Goal: Task Accomplishment & Management: Complete application form

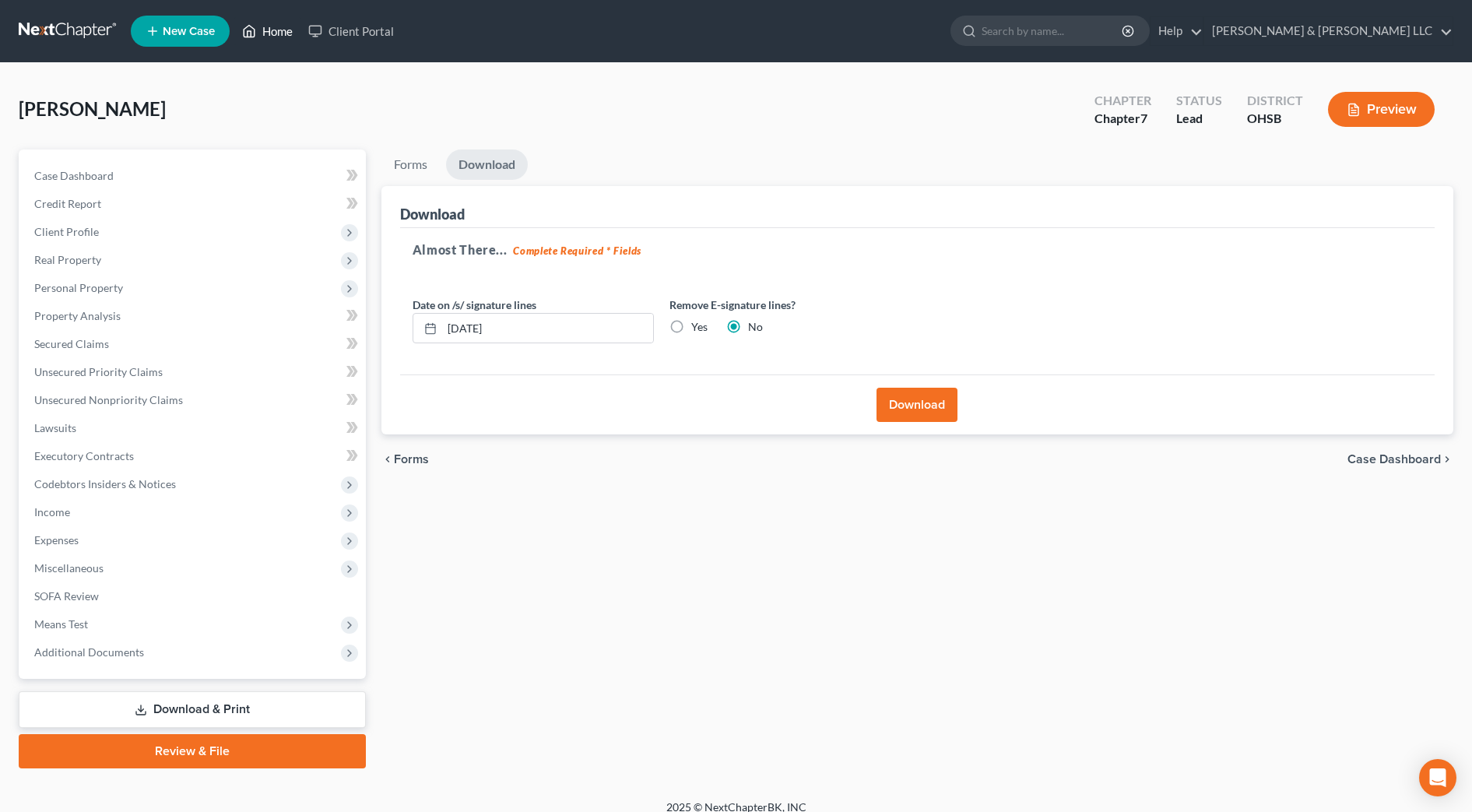
click at [276, 35] on link "Home" at bounding box center [268, 31] width 67 height 28
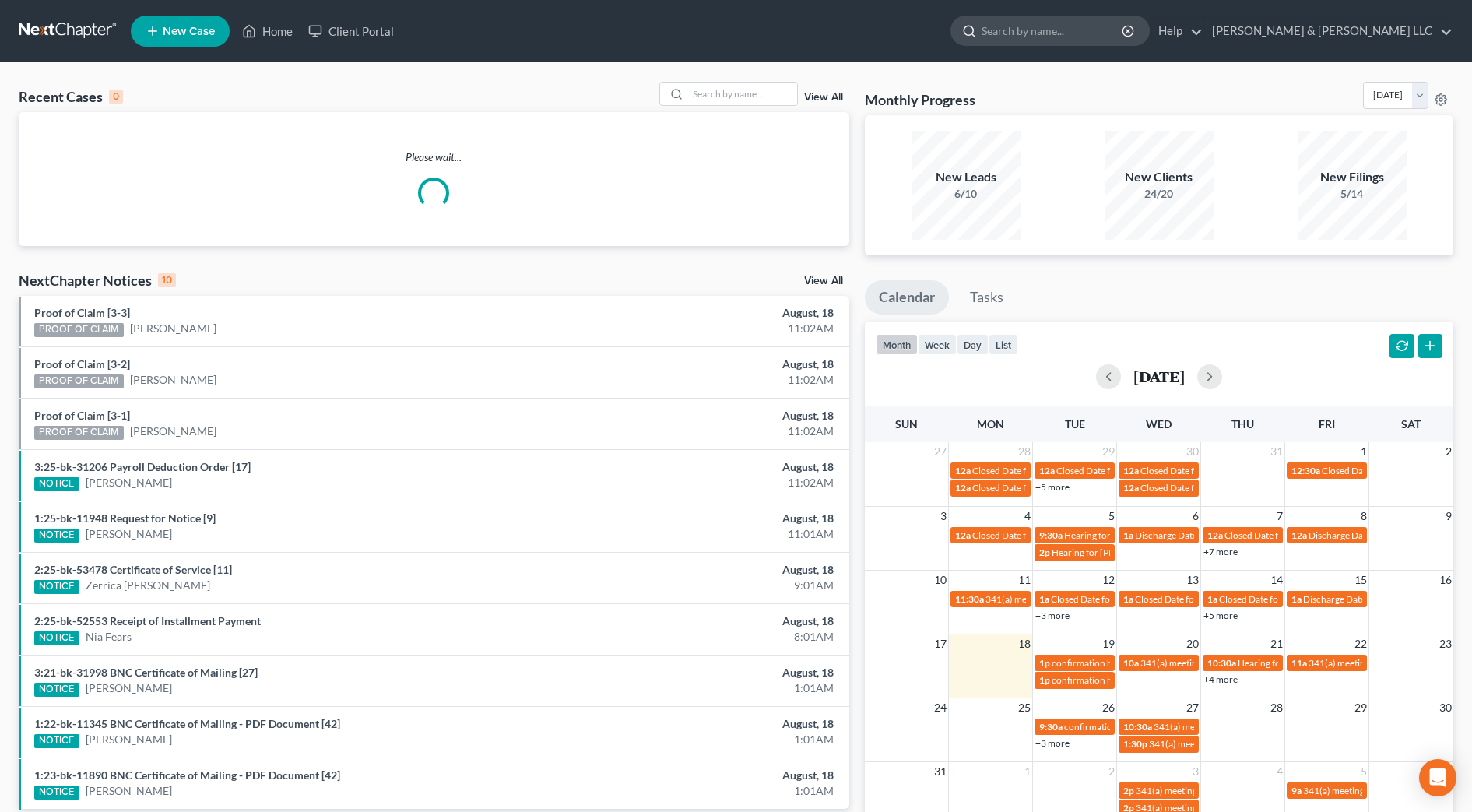
click at [1105, 22] on input "search" at bounding box center [1052, 30] width 142 height 29
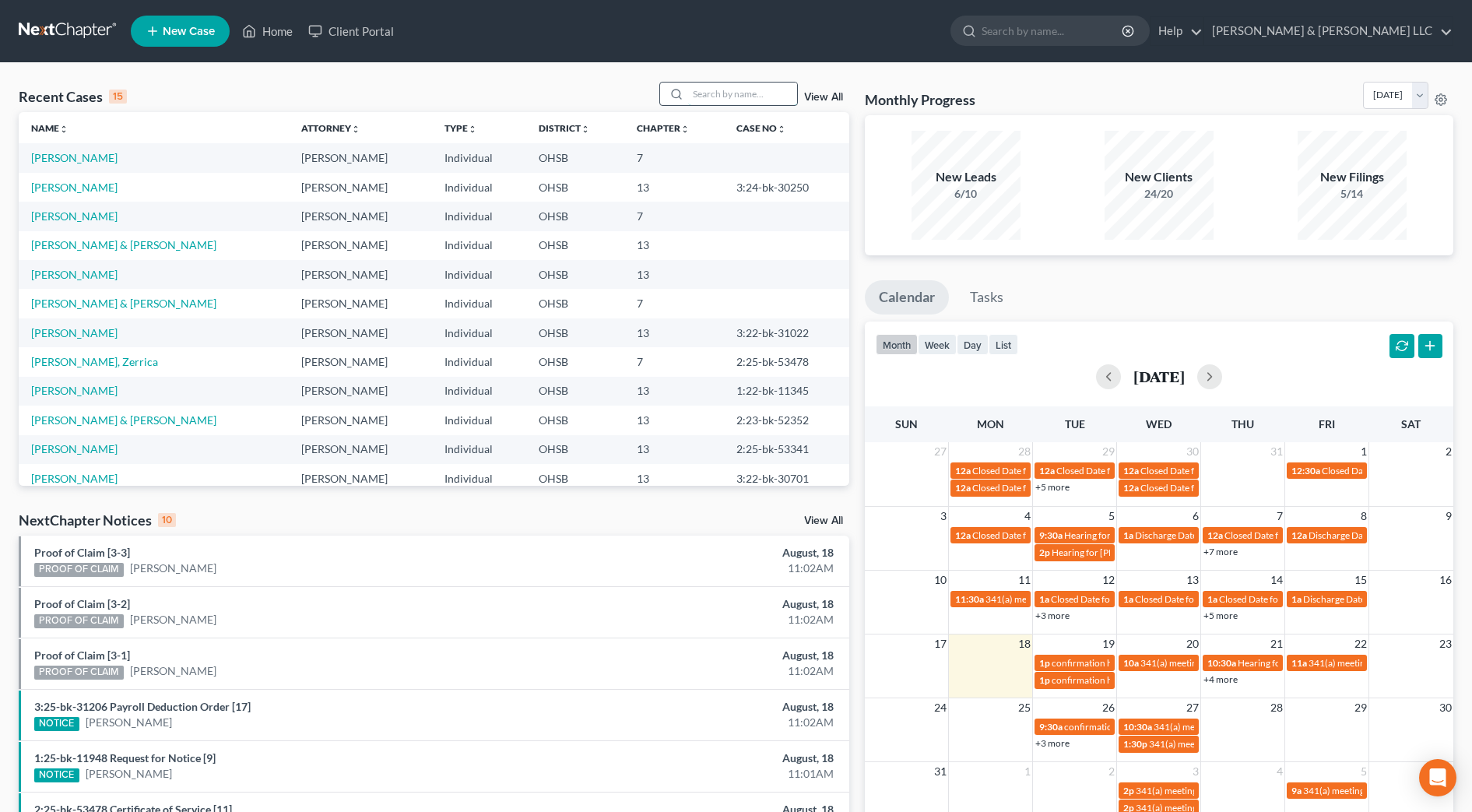
click at [766, 82] on input "search" at bounding box center [743, 93] width 109 height 22
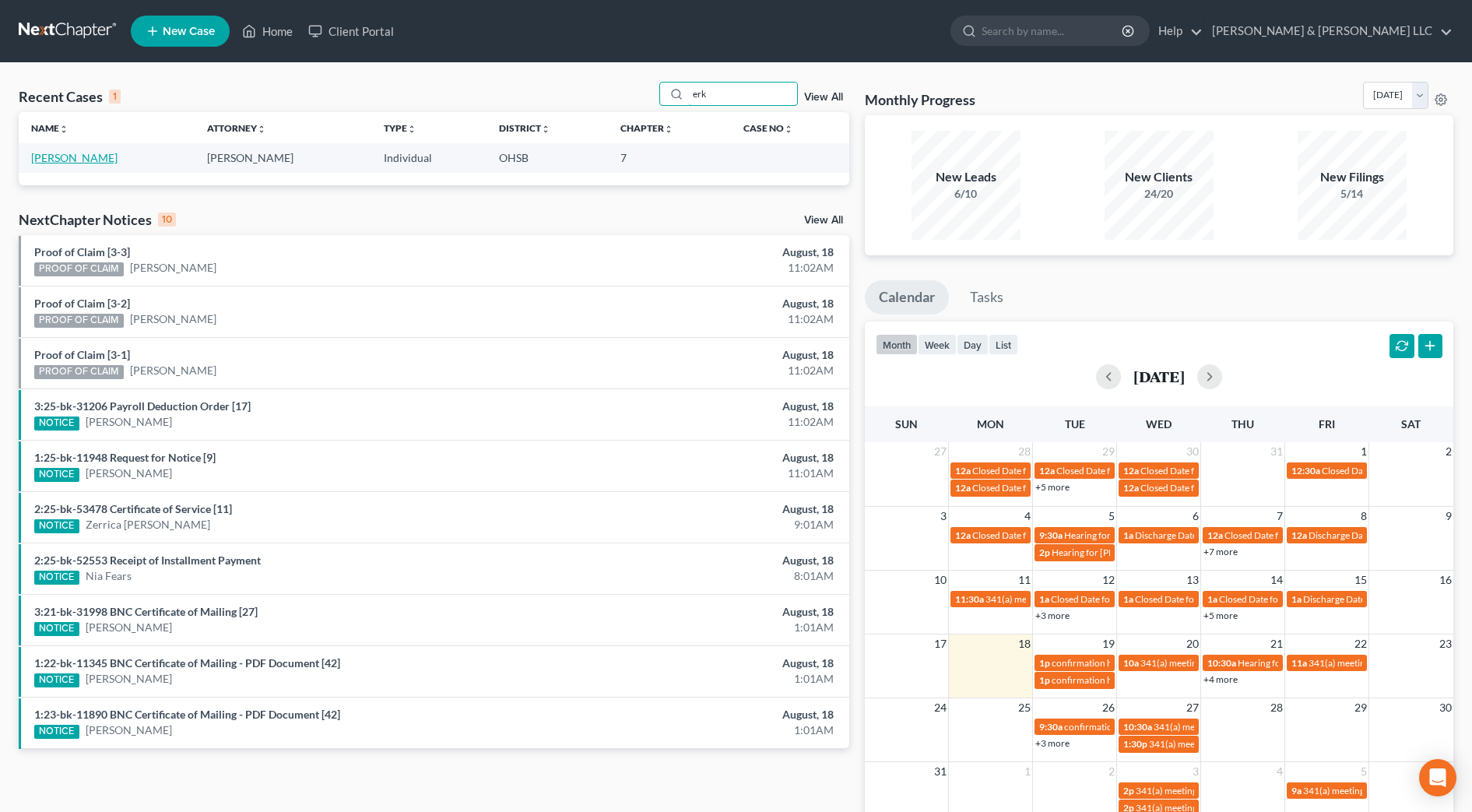
type input "erk"
click at [73, 154] on link "[PERSON_NAME]" at bounding box center [74, 157] width 86 height 13
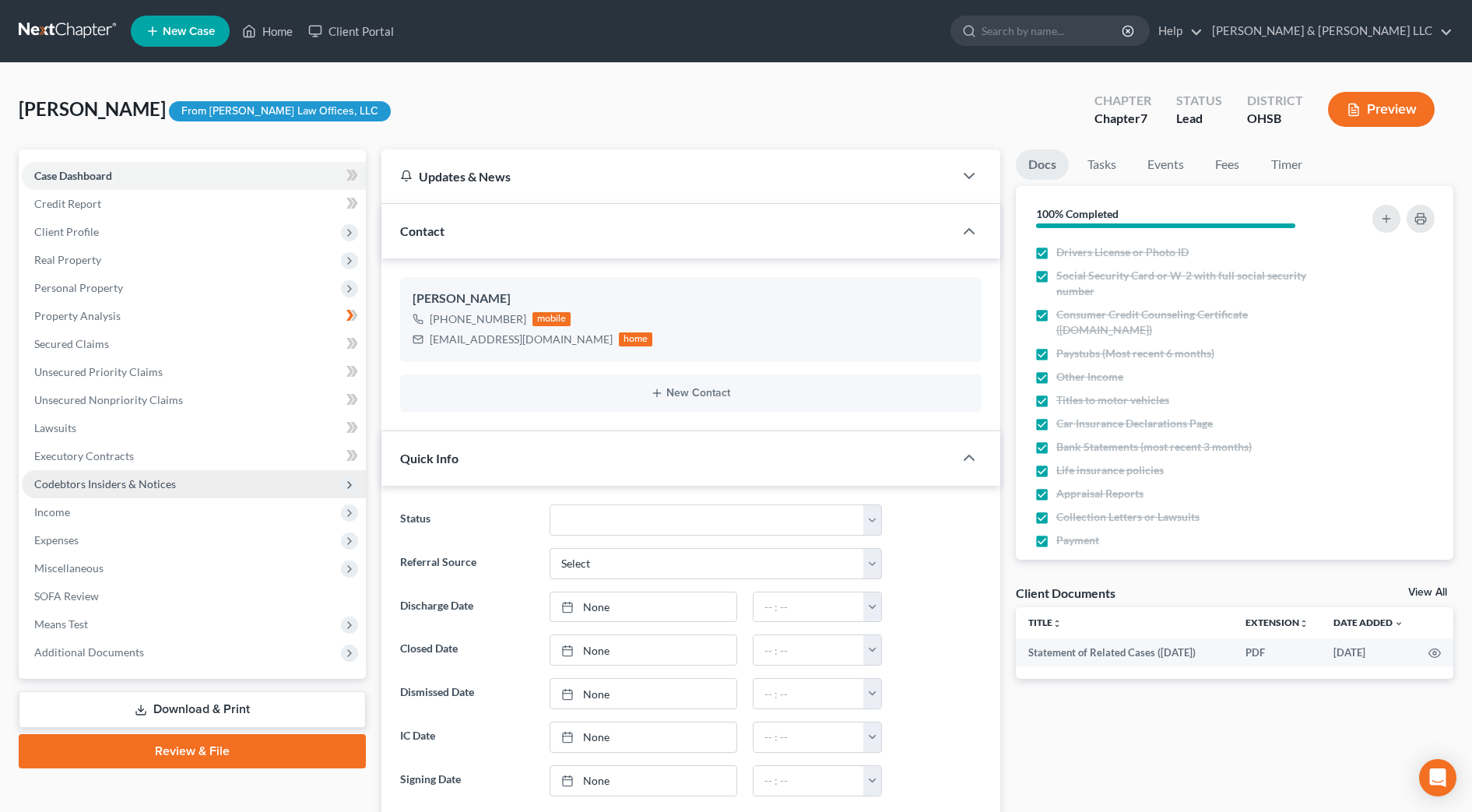
scroll to position [118, 0]
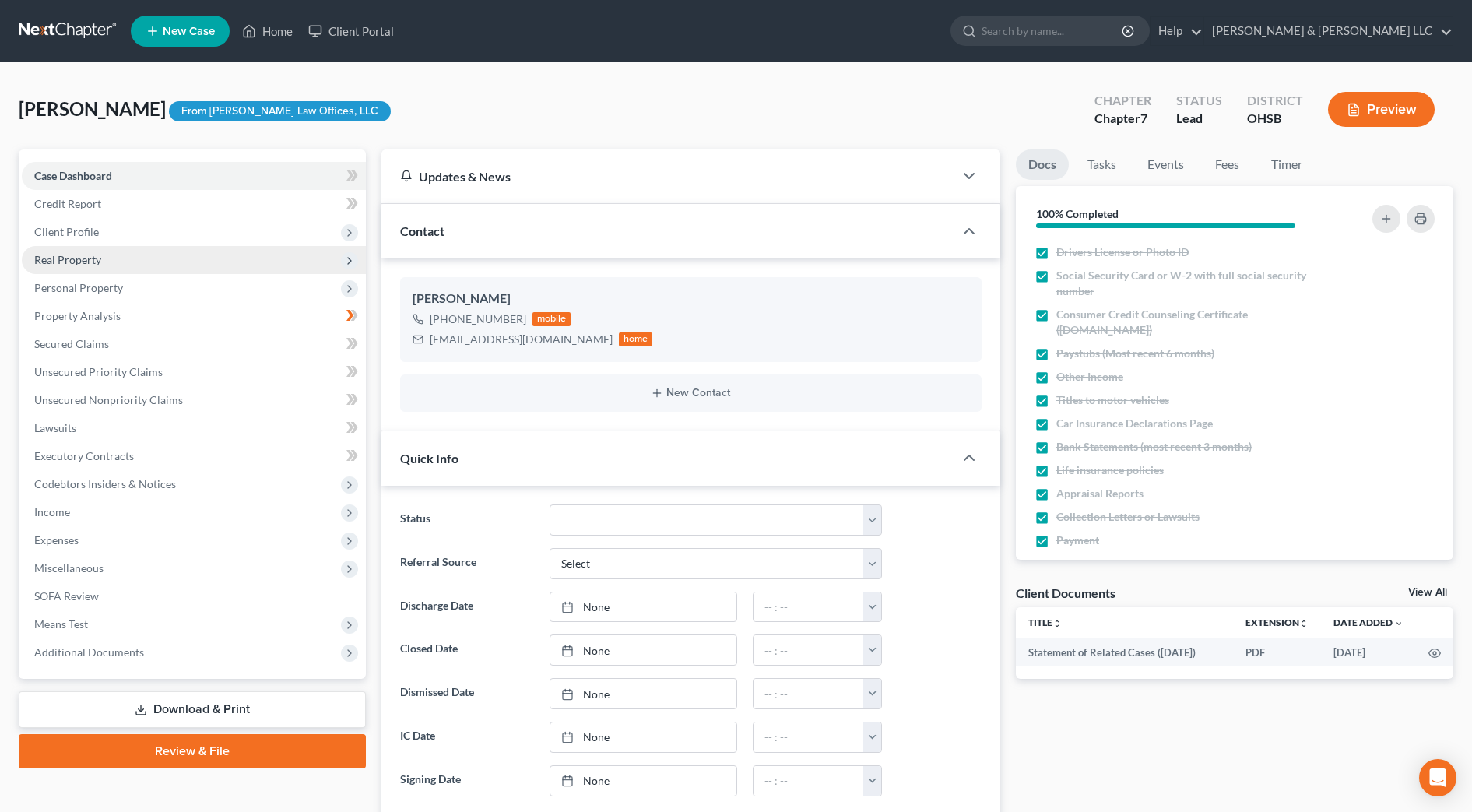
click at [62, 257] on span "Real Property" at bounding box center [67, 260] width 67 height 13
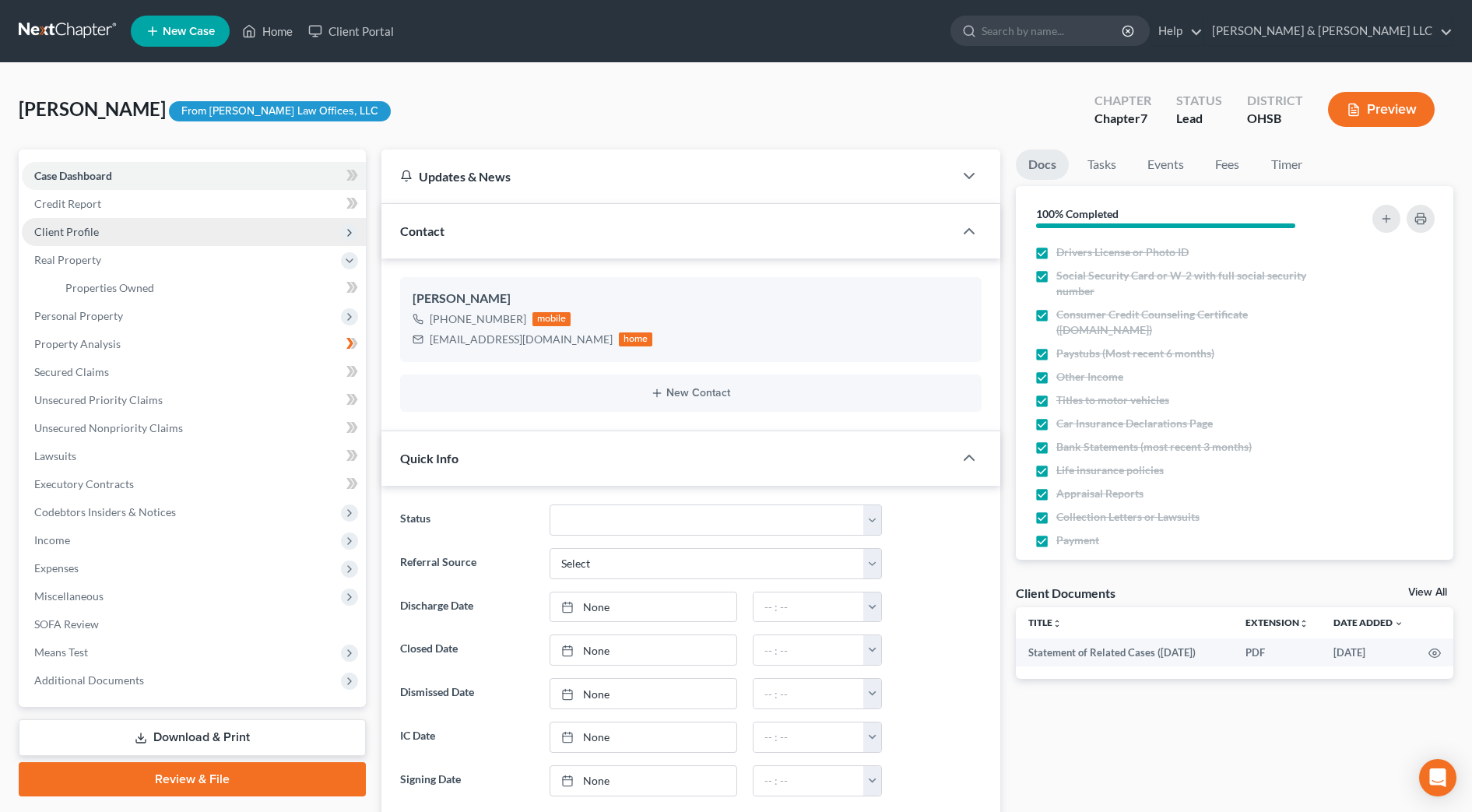
click at [67, 229] on span "Client Profile" at bounding box center [67, 231] width 65 height 13
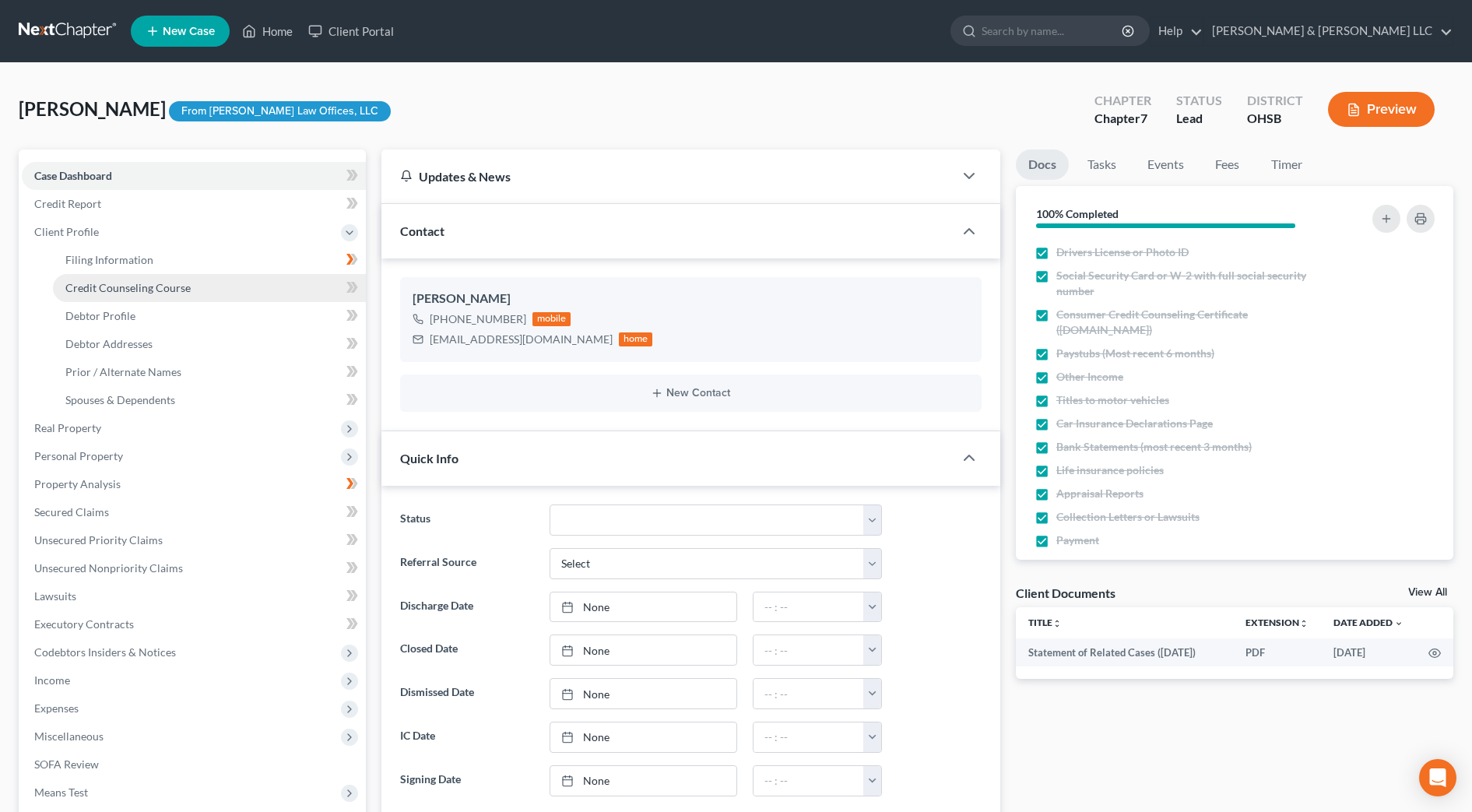
drag, startPoint x: 96, startPoint y: 282, endPoint x: 121, endPoint y: 281, distance: 25.0
click at [96, 283] on span "Credit Counseling Course" at bounding box center [128, 287] width 126 height 13
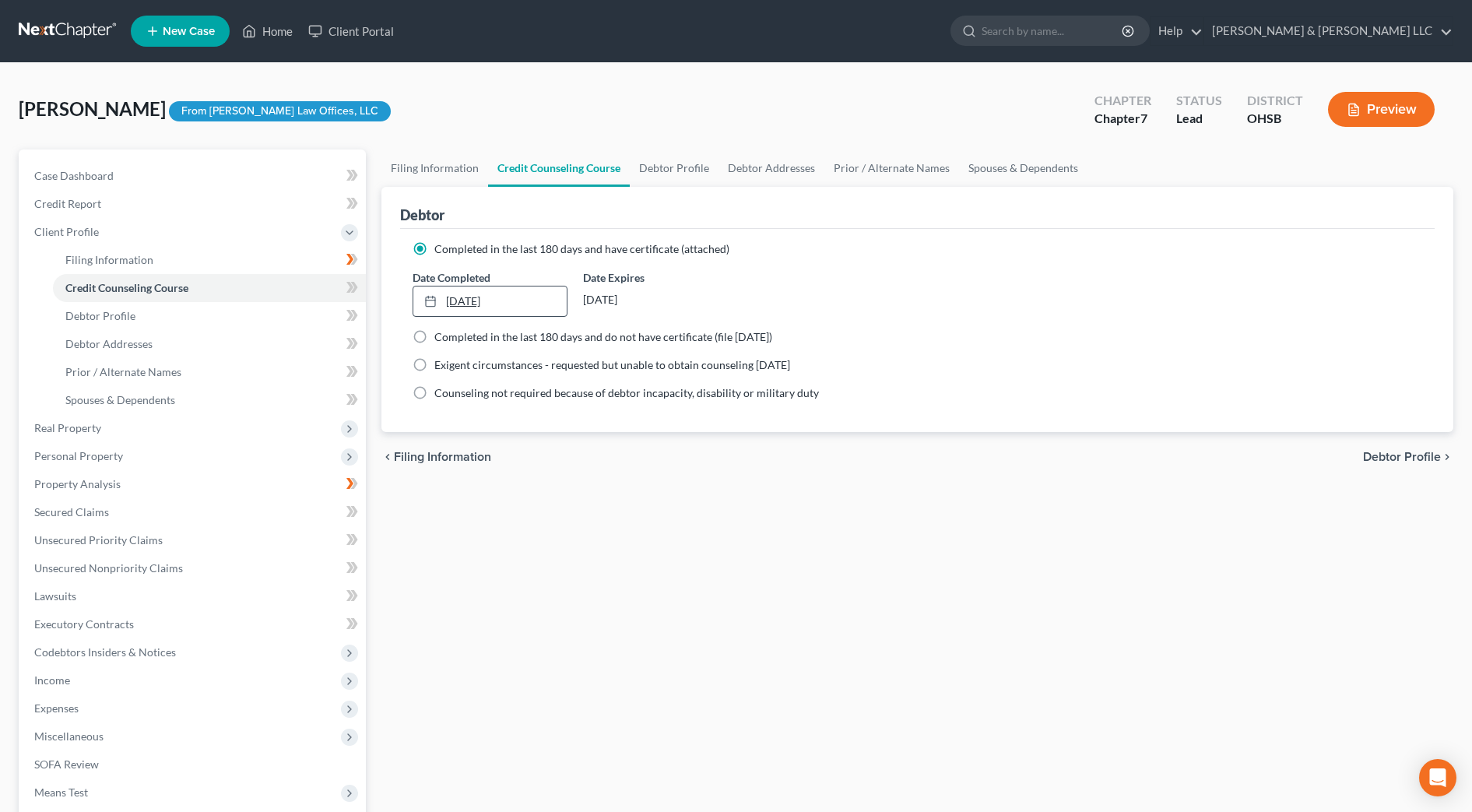
click at [501, 297] on link "[DATE]" at bounding box center [490, 301] width 154 height 30
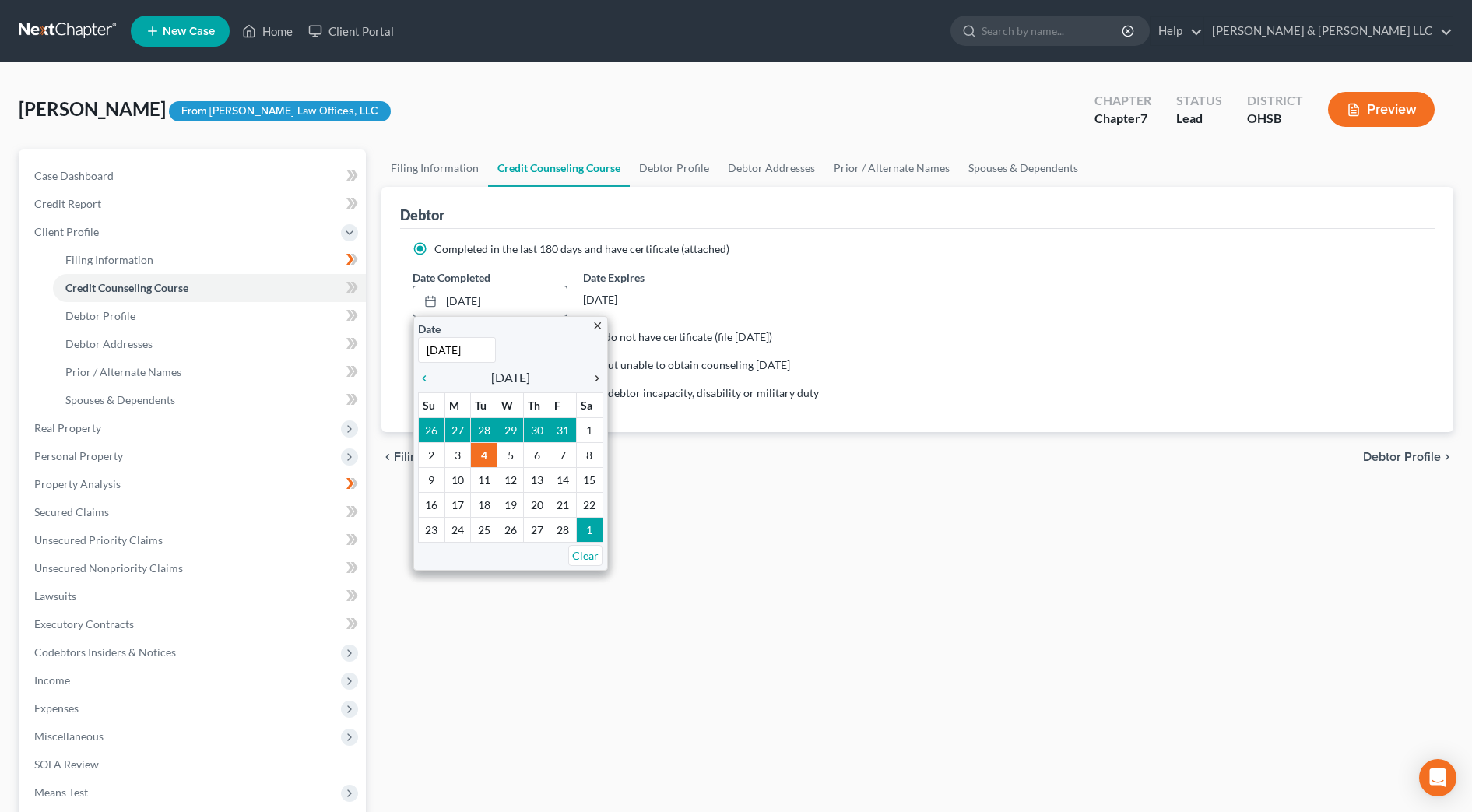
click at [590, 382] on icon "chevron_right" at bounding box center [593, 378] width 20 height 12
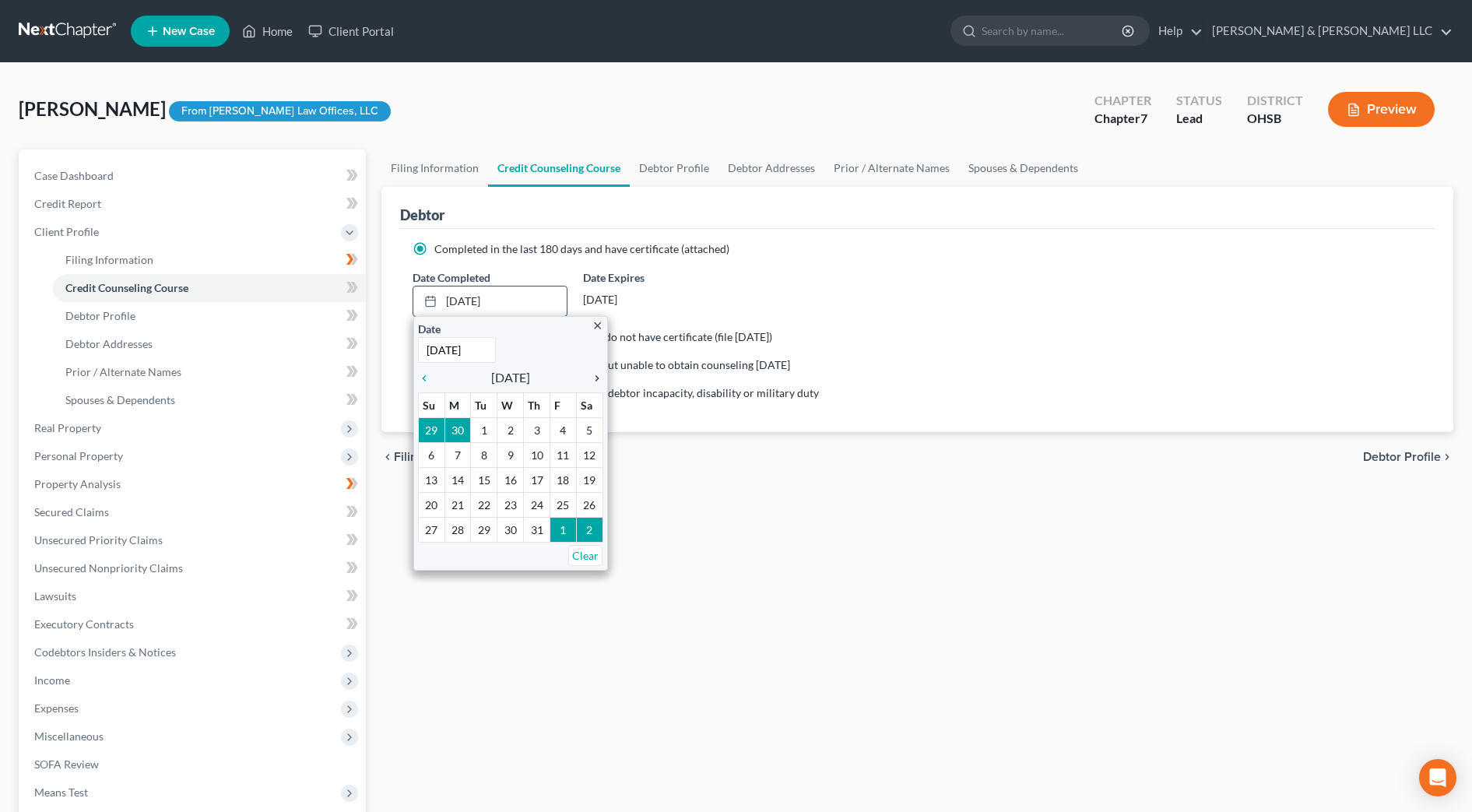
click at [590, 382] on icon "chevron_right" at bounding box center [593, 378] width 20 height 12
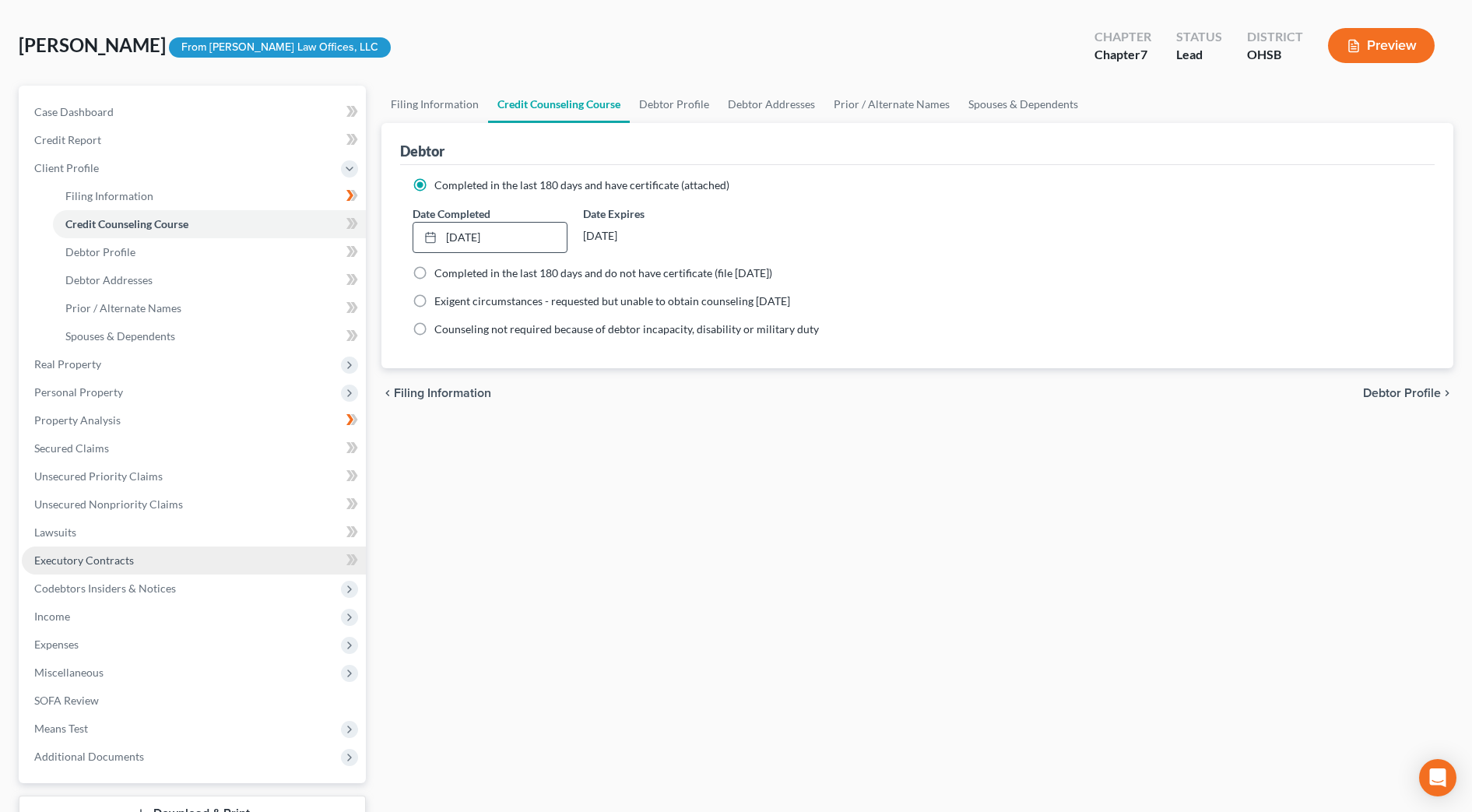
scroll to position [97, 0]
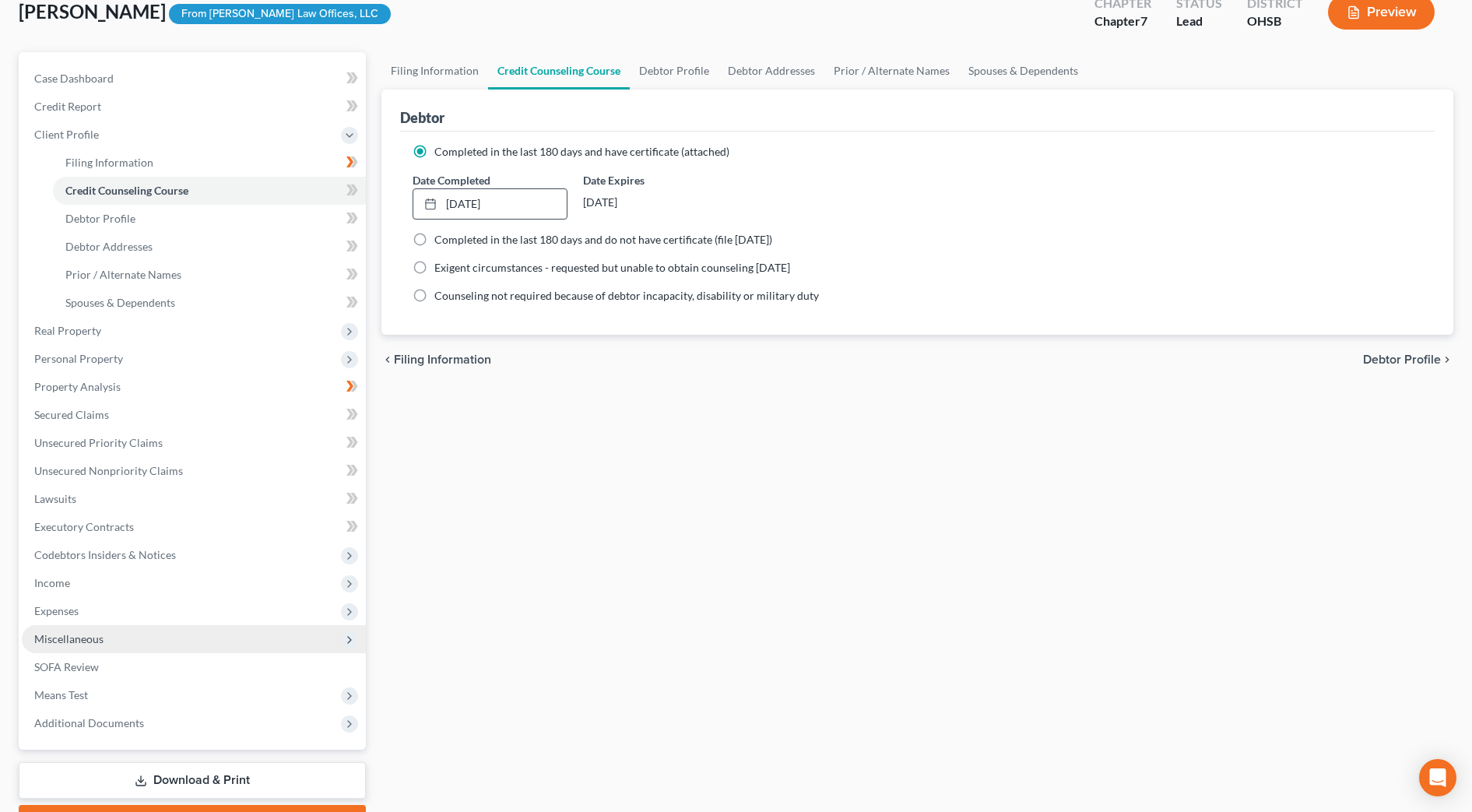
click at [111, 640] on span "Miscellaneous" at bounding box center [194, 638] width 344 height 28
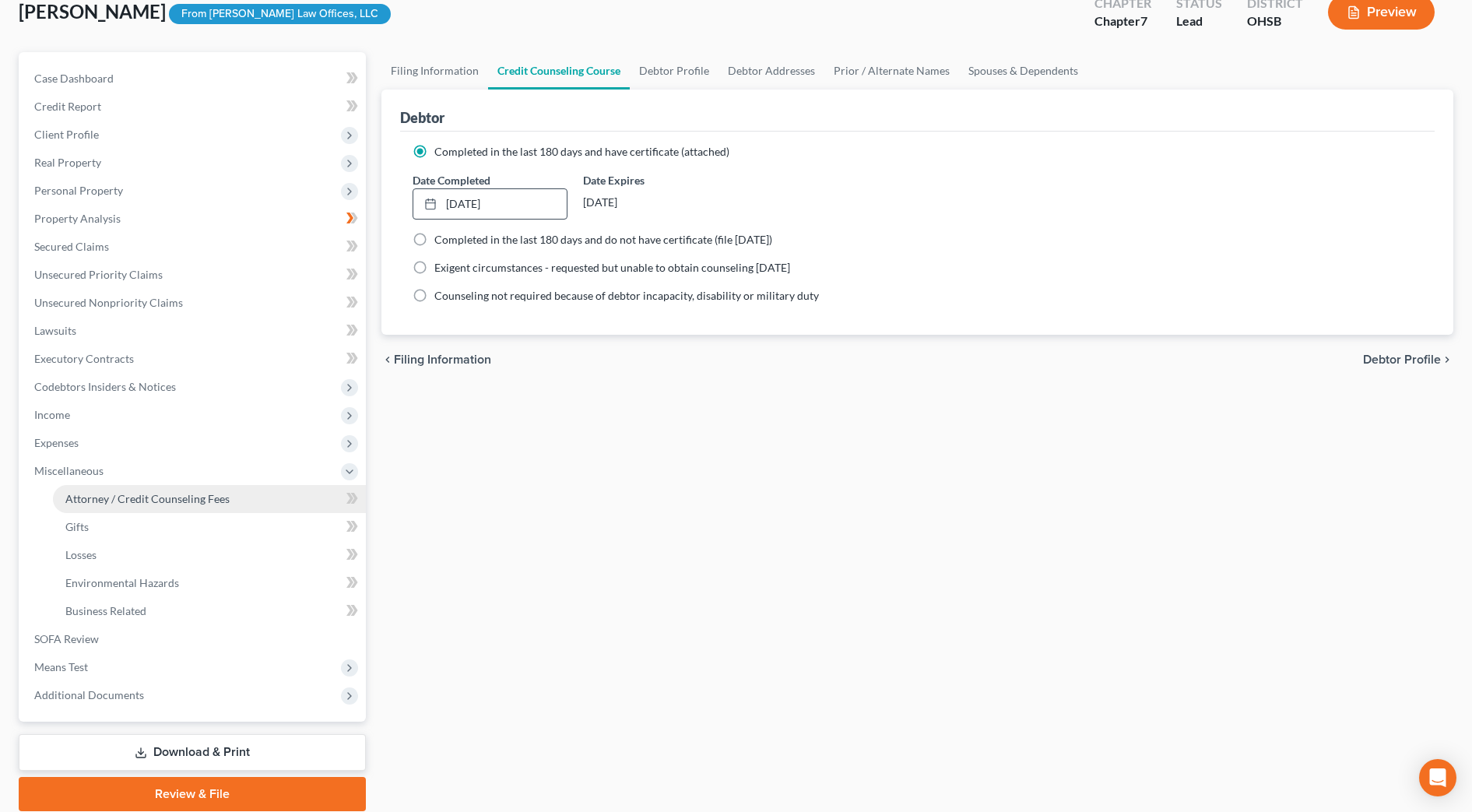
click at [148, 499] on span "Attorney / Credit Counseling Fees" at bounding box center [148, 498] width 164 height 13
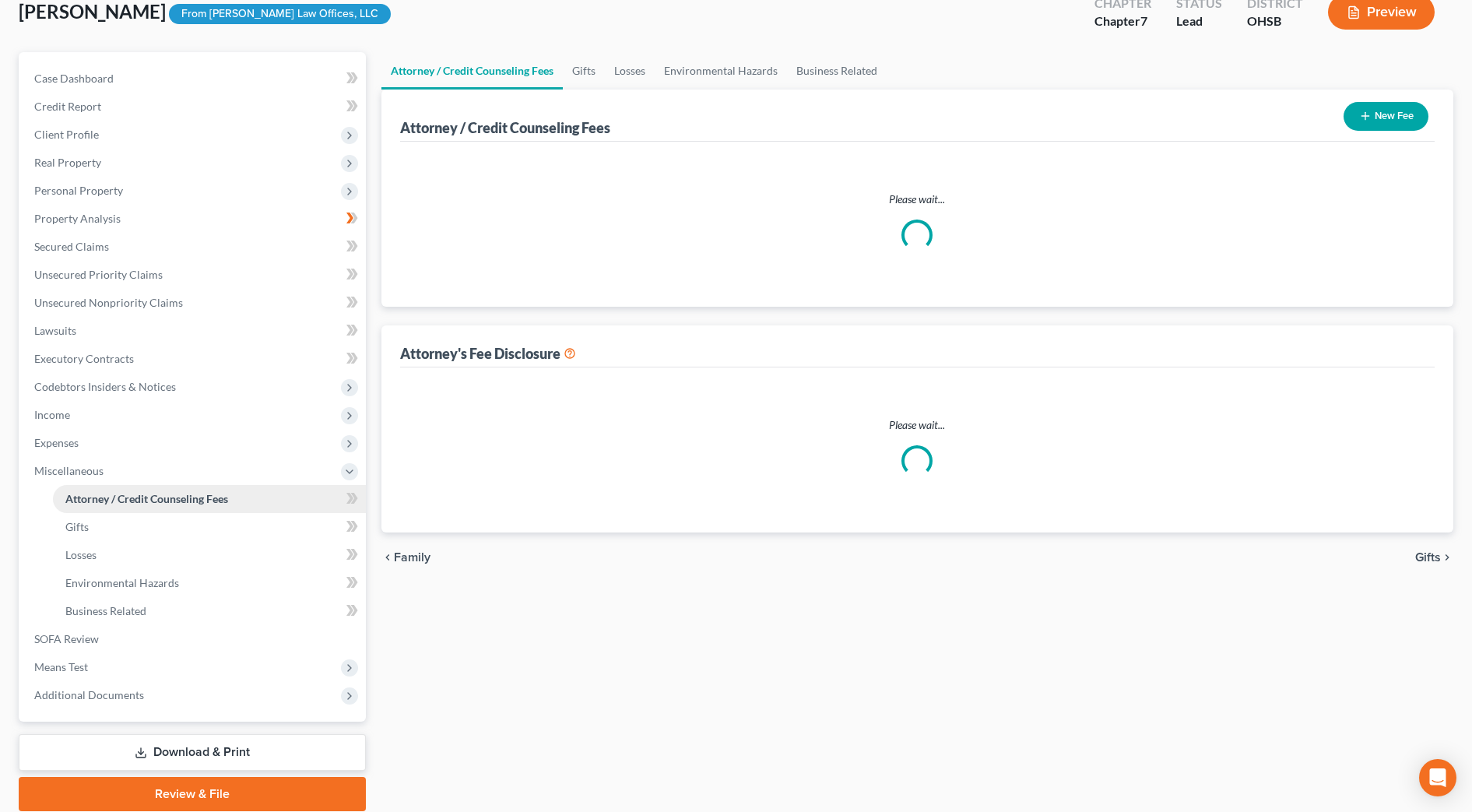
scroll to position [28, 0]
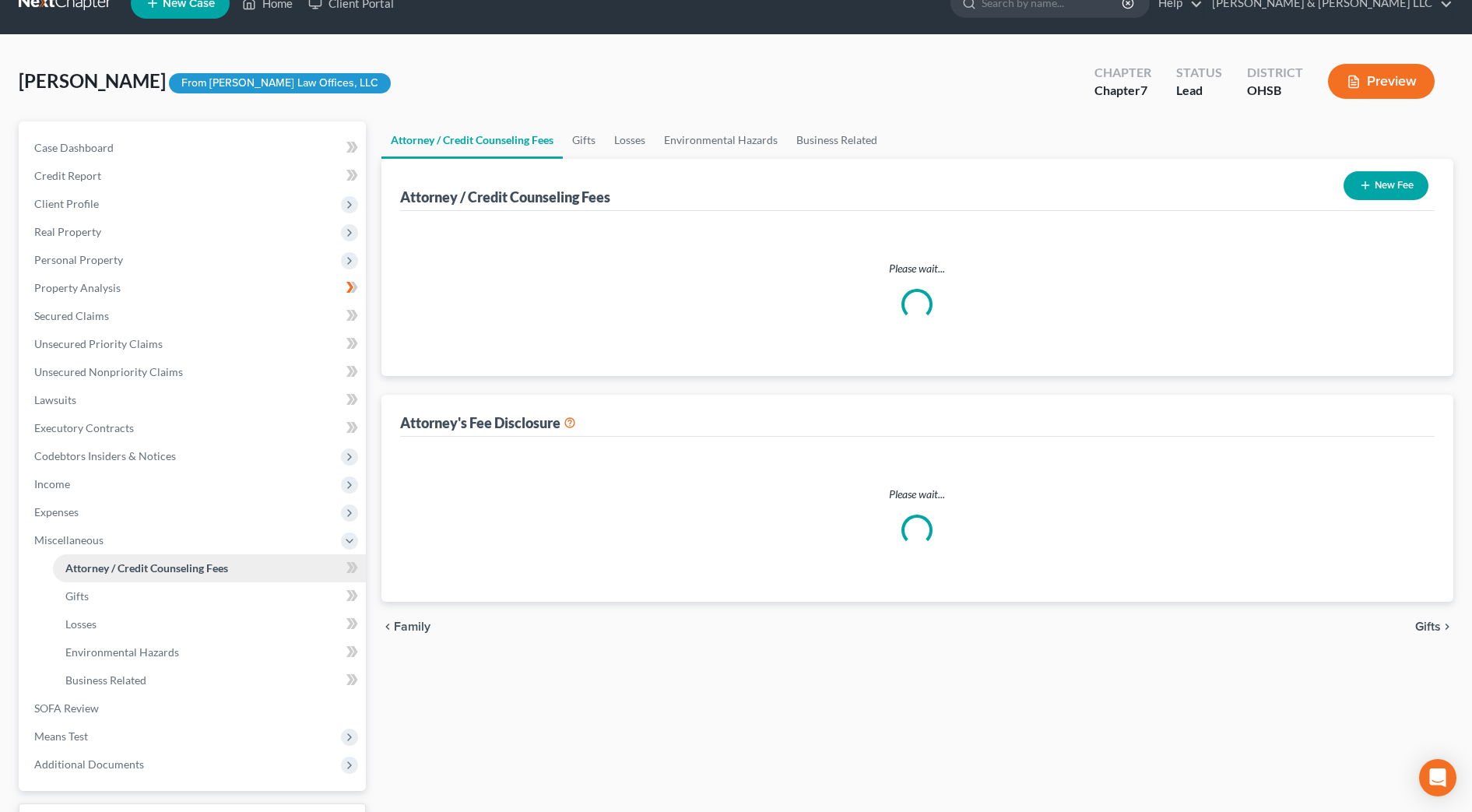
select select "0"
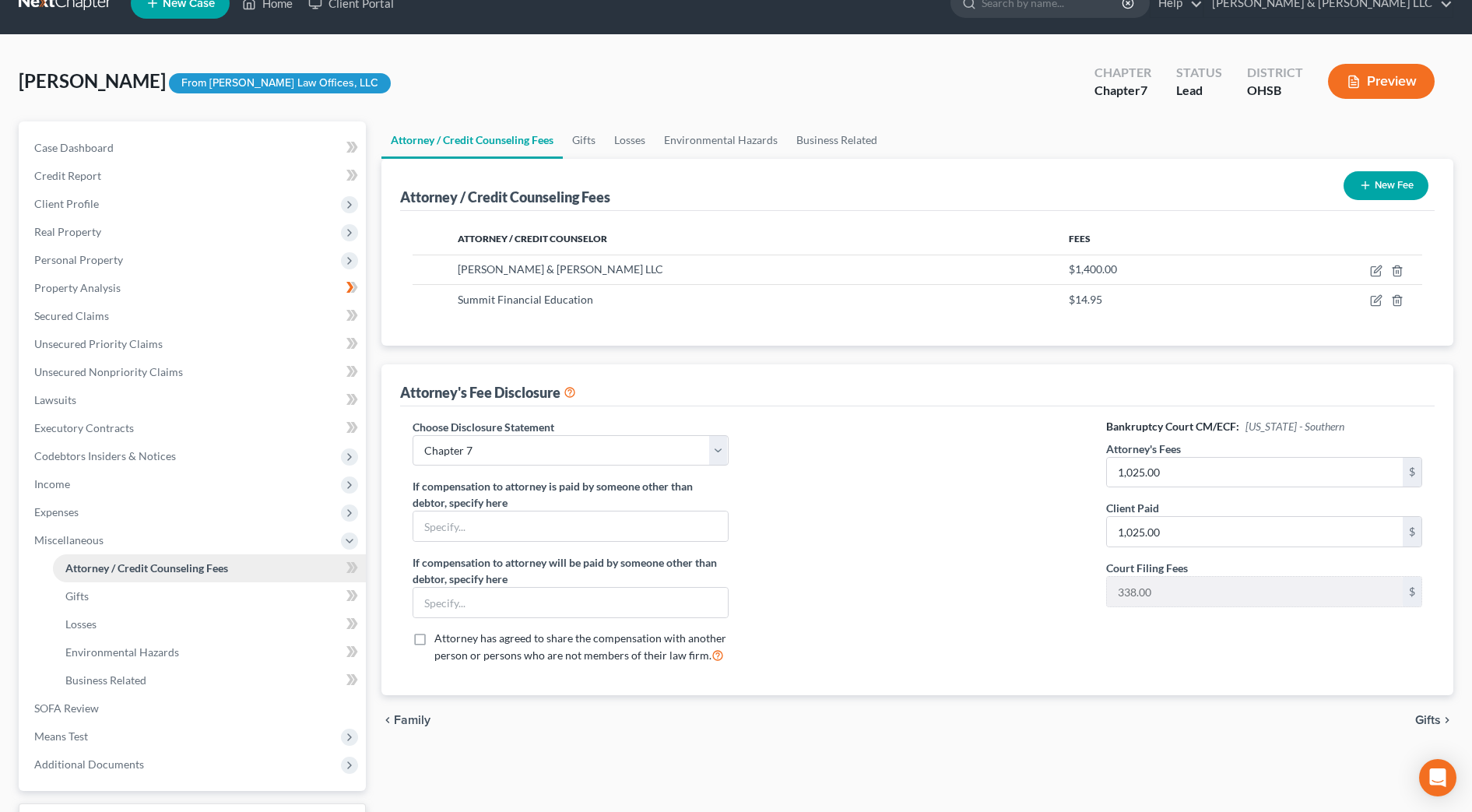
scroll to position [0, 0]
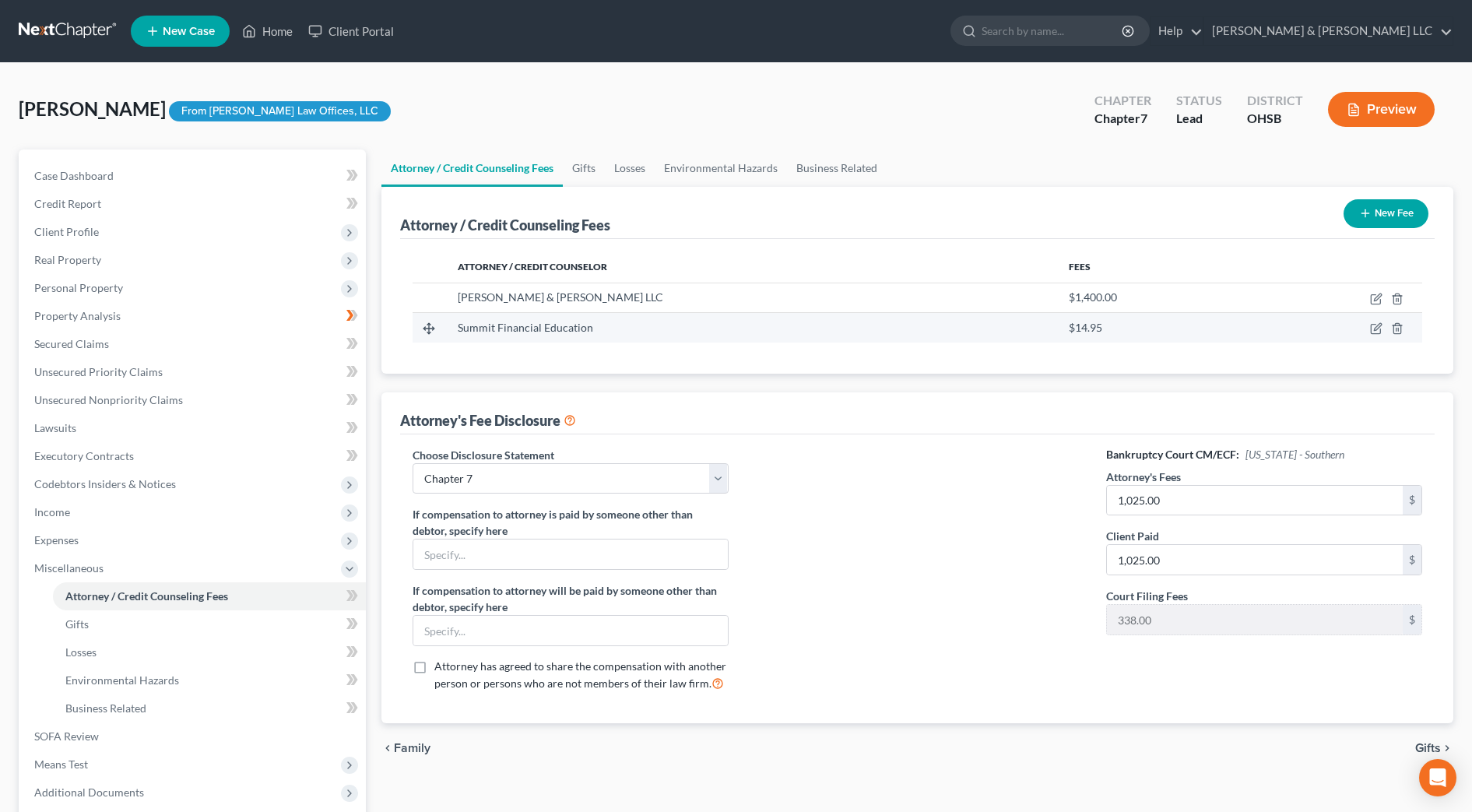
click at [1366, 327] on td at bounding box center [1336, 328] width 171 height 30
click at [1374, 327] on icon "button" at bounding box center [1375, 328] width 12 height 12
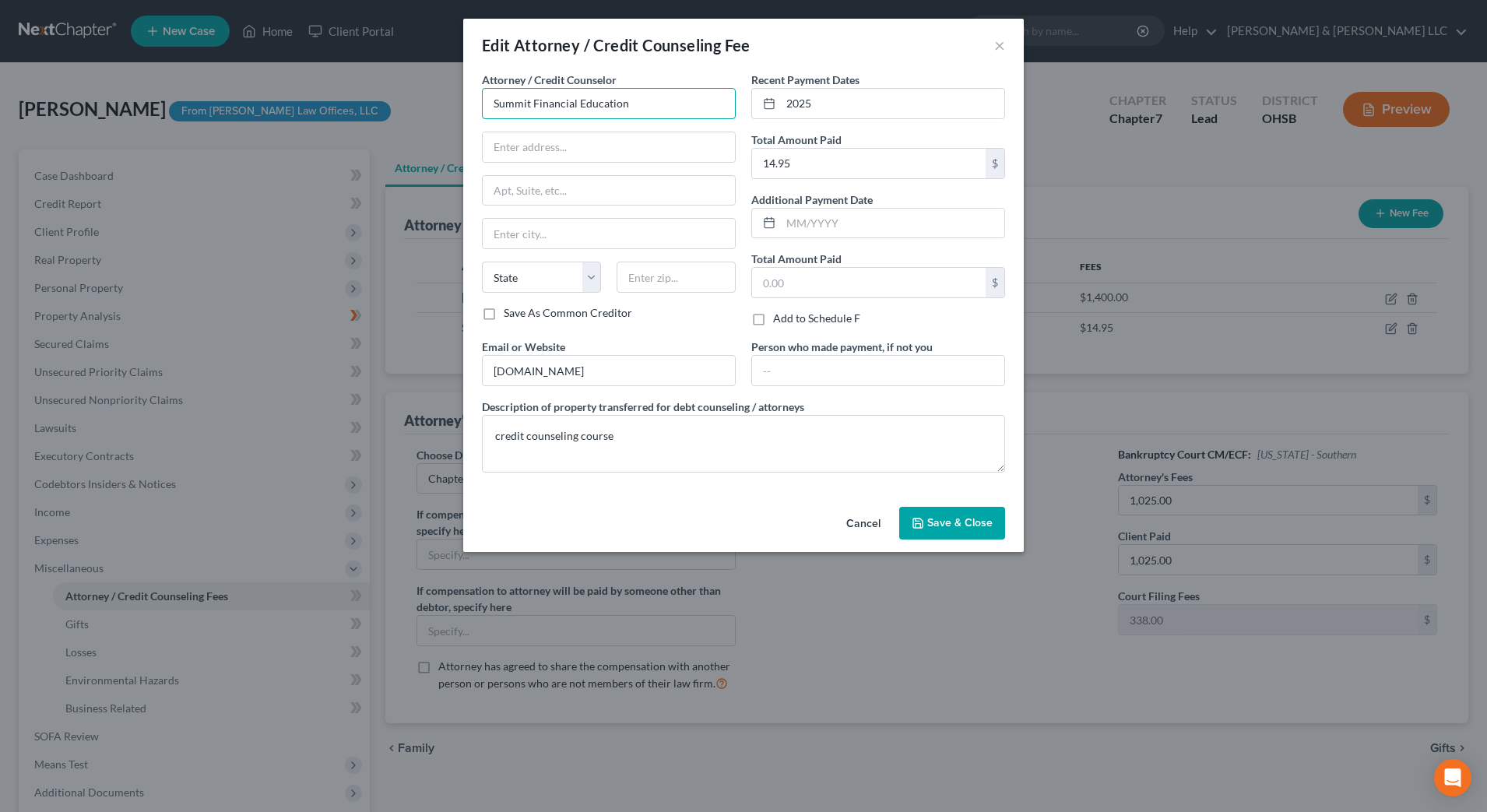
drag, startPoint x: 639, startPoint y: 115, endPoint x: 438, endPoint y: 108, distance: 201.1
click at [438, 110] on div "Edit Attorney / Credit Counseling Fee × Attorney / Credit Counselor * Summit Fi…" at bounding box center [743, 406] width 1487 height 812
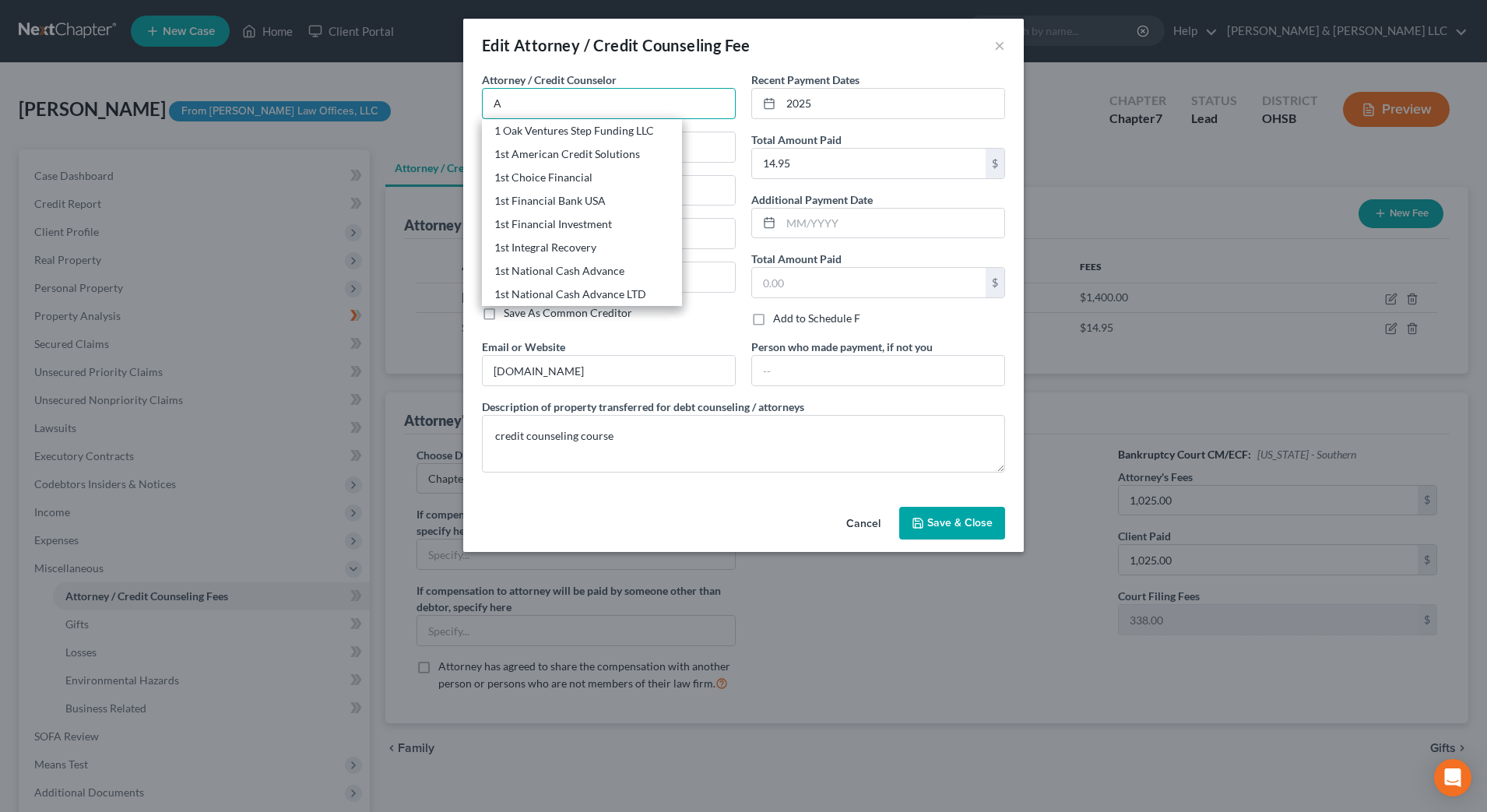
type input "A"
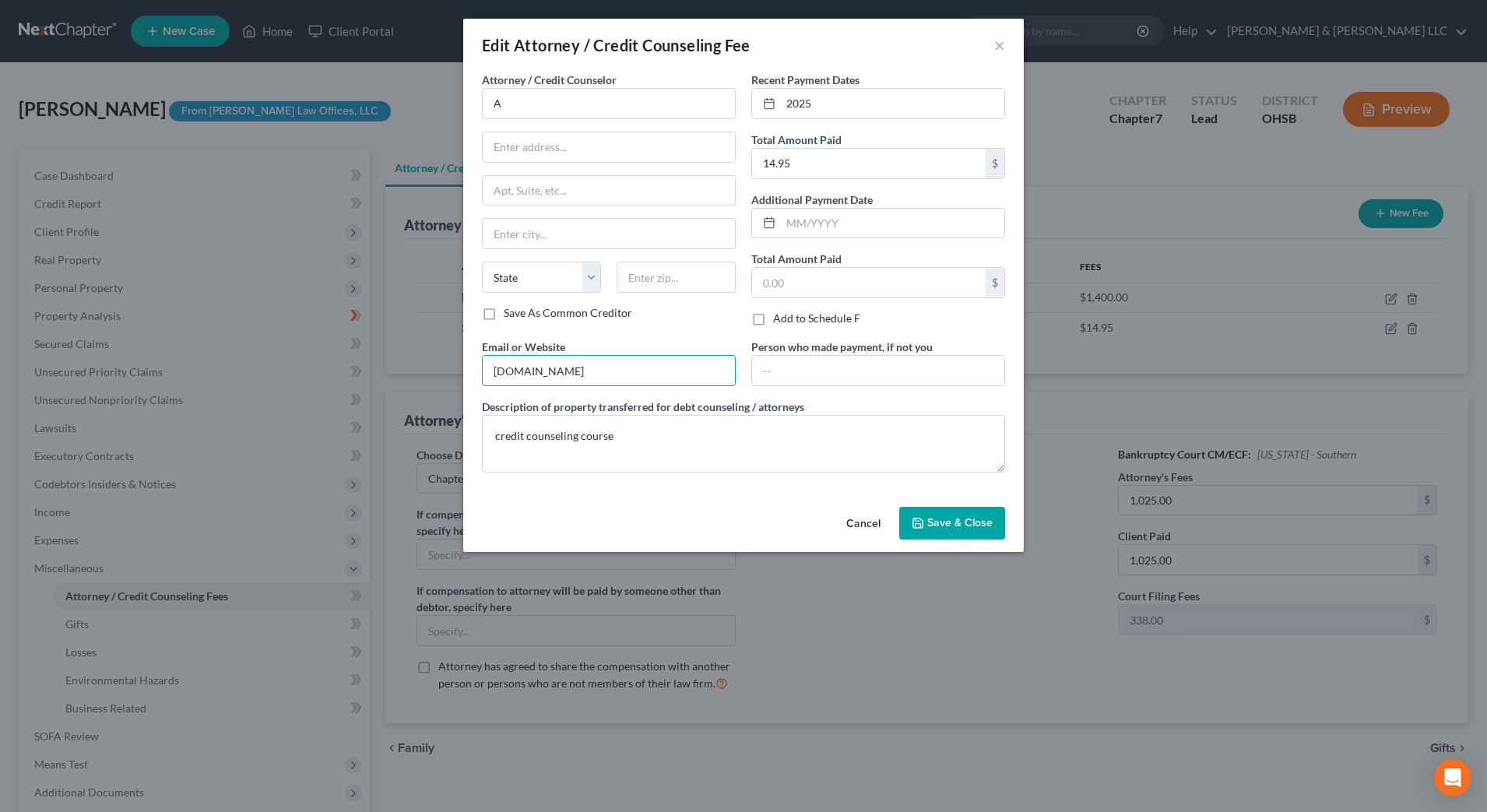
drag, startPoint x: 595, startPoint y: 371, endPoint x: 406, endPoint y: 358, distance: 189.4
click at [405, 361] on div "Edit Attorney / Credit Counseling Fee × Attorney / Credit Counselor * A State […" at bounding box center [743, 406] width 1487 height 812
paste input "[URL][DOMAIN_NAME]"
type input "[URL][DOMAIN_NAME]"
click at [540, 512] on div "Cancel Save & Close" at bounding box center [743, 527] width 560 height 52
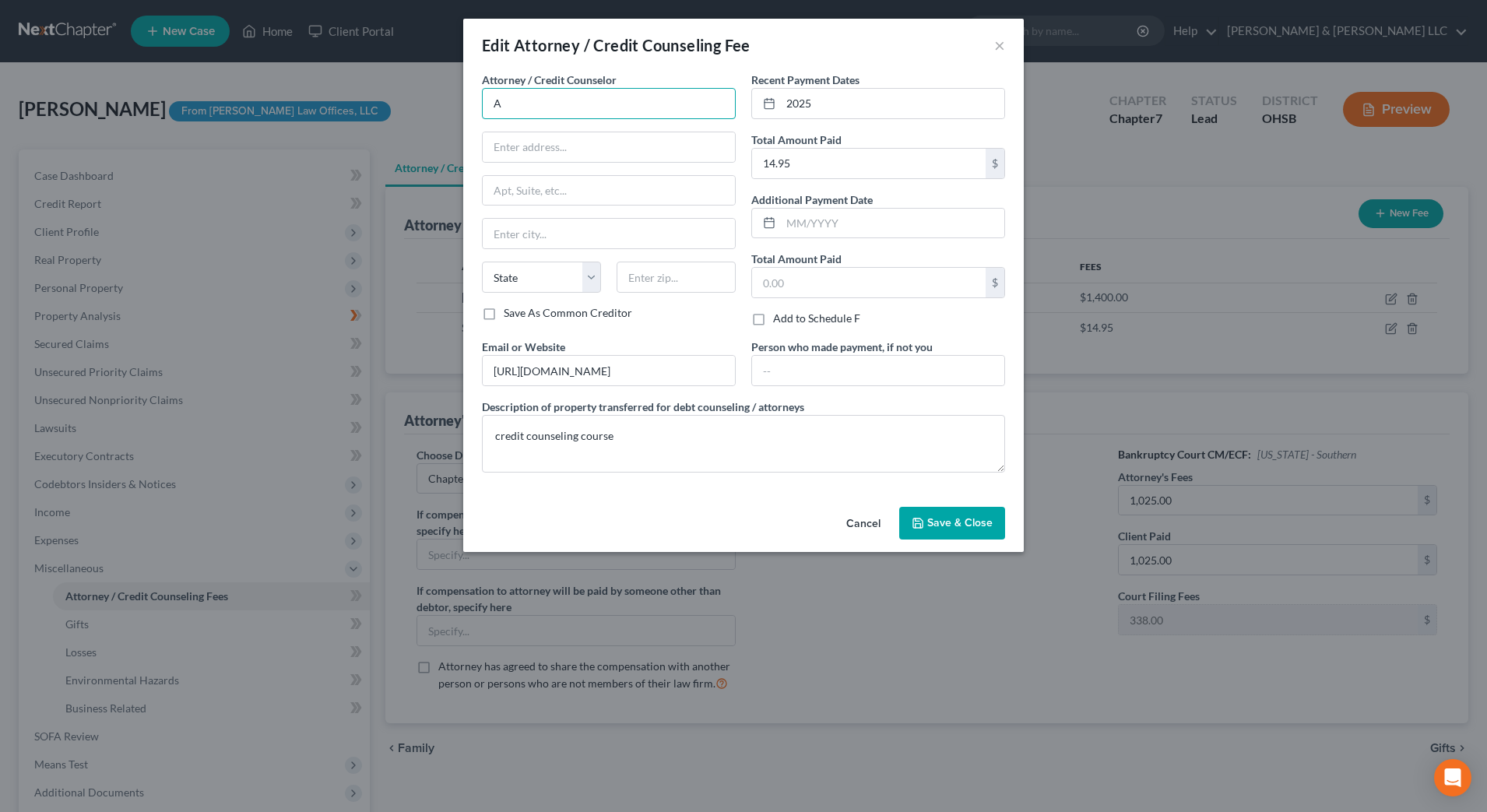
click at [575, 107] on input "A" at bounding box center [608, 103] width 254 height 31
type input "Abacus Credit Counseling"
click at [596, 124] on div "Abacus Credit Counseling" at bounding box center [575, 130] width 162 height 16
type input "[STREET_ADDRESS]"
type input "Encino"
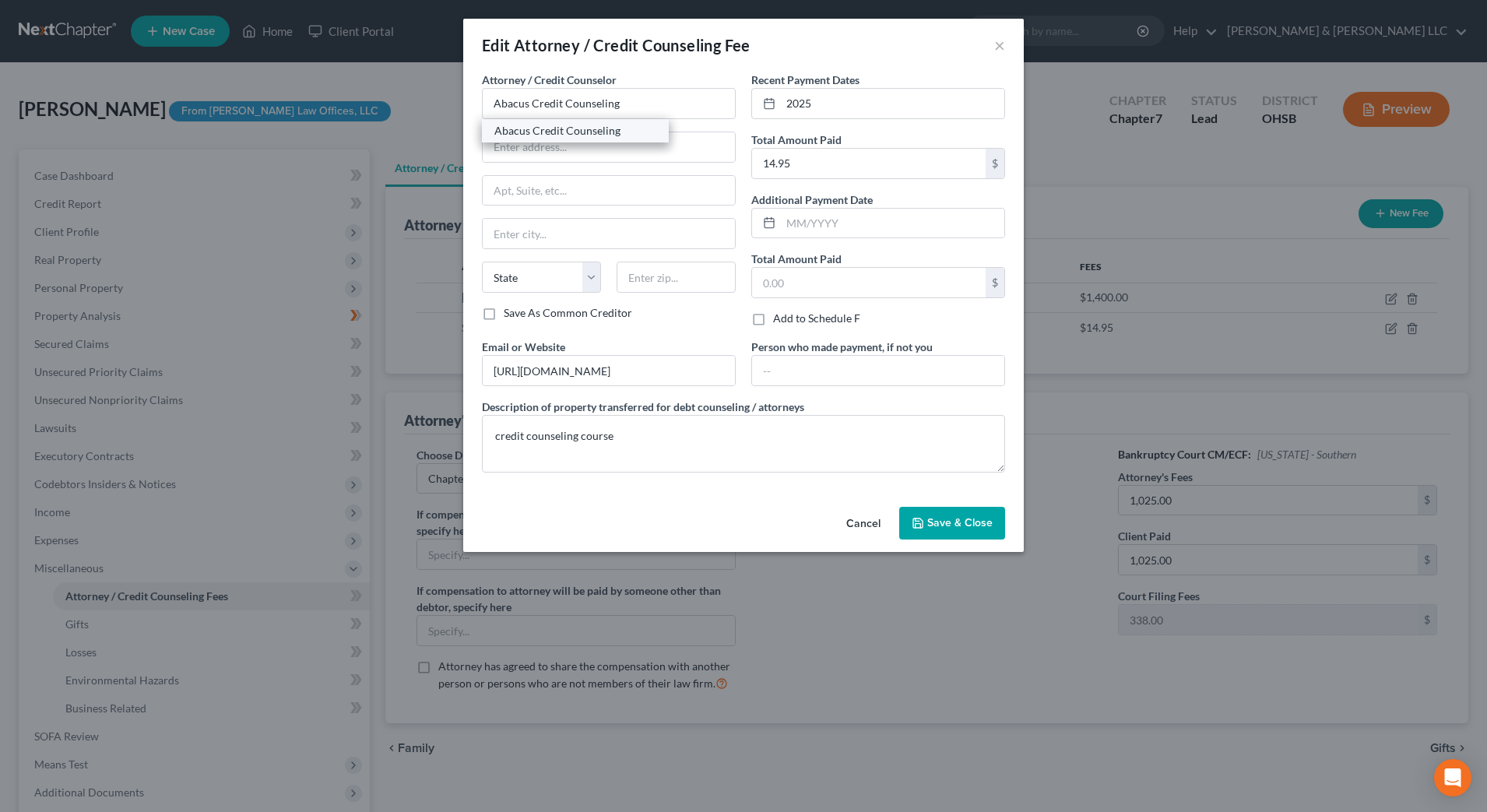
select select "4"
type input "91436-0000"
click at [936, 522] on span "Save & Close" at bounding box center [959, 522] width 66 height 13
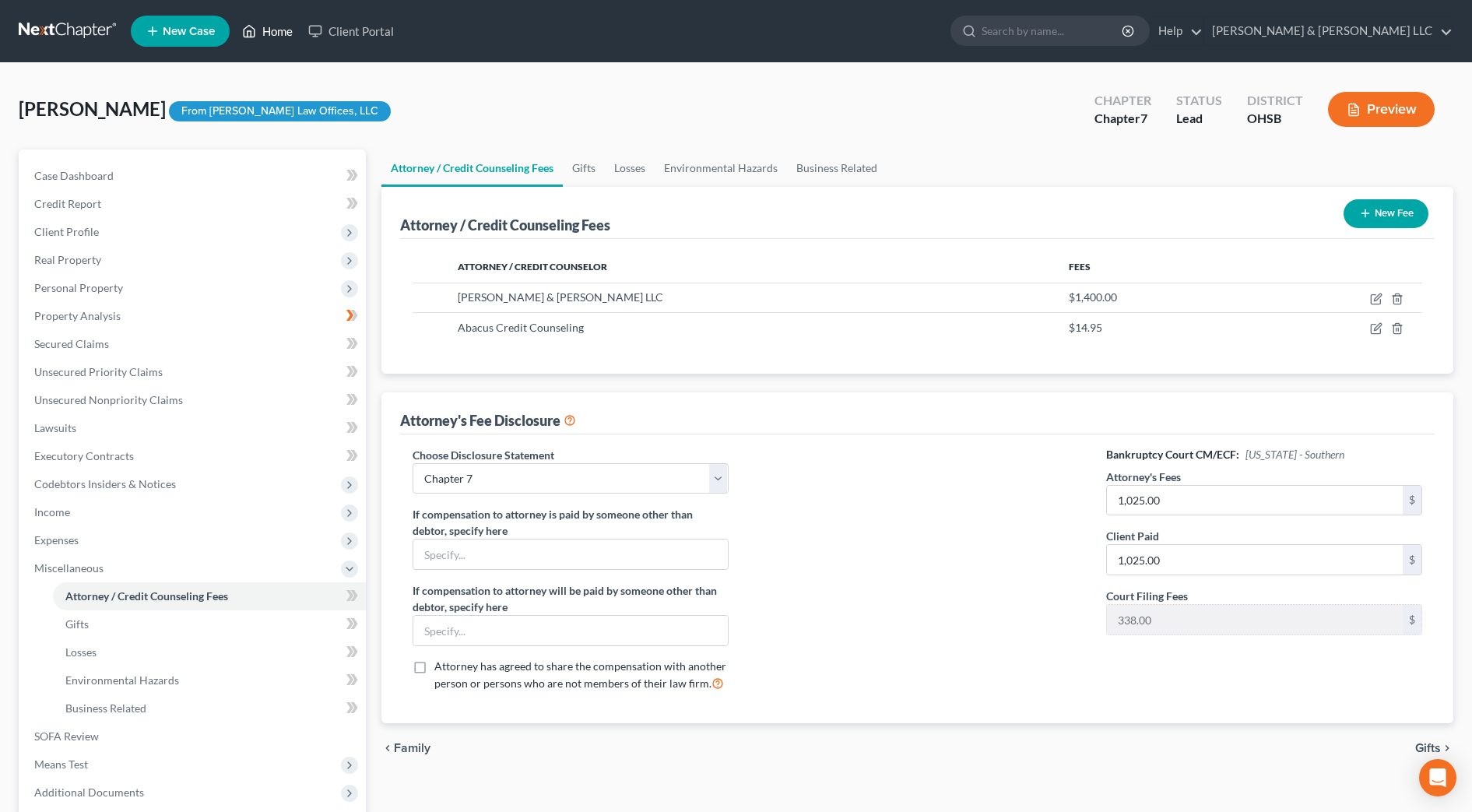
click at [253, 32] on icon at bounding box center [249, 31] width 14 height 18
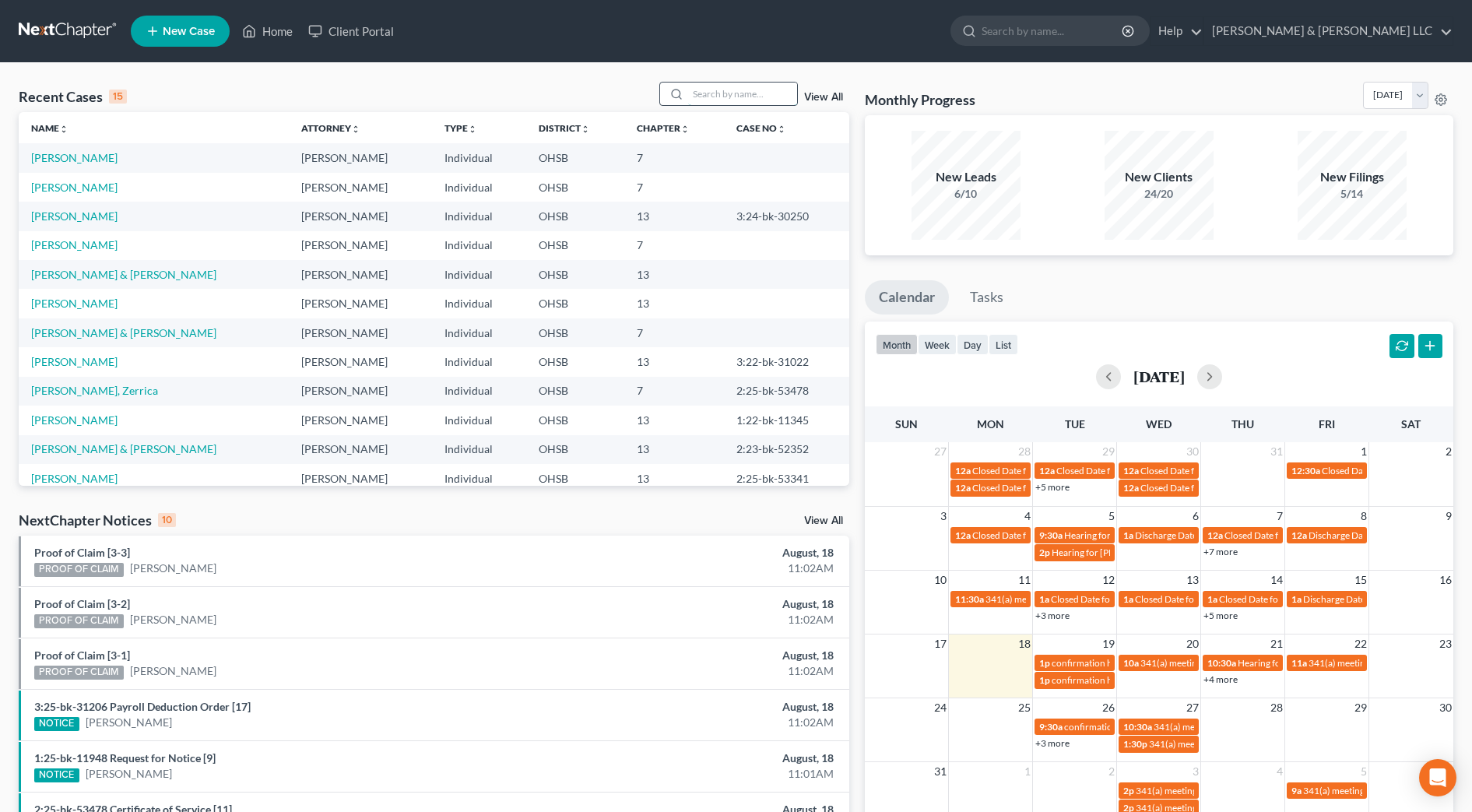
click at [711, 91] on input "search" at bounding box center [743, 93] width 109 height 22
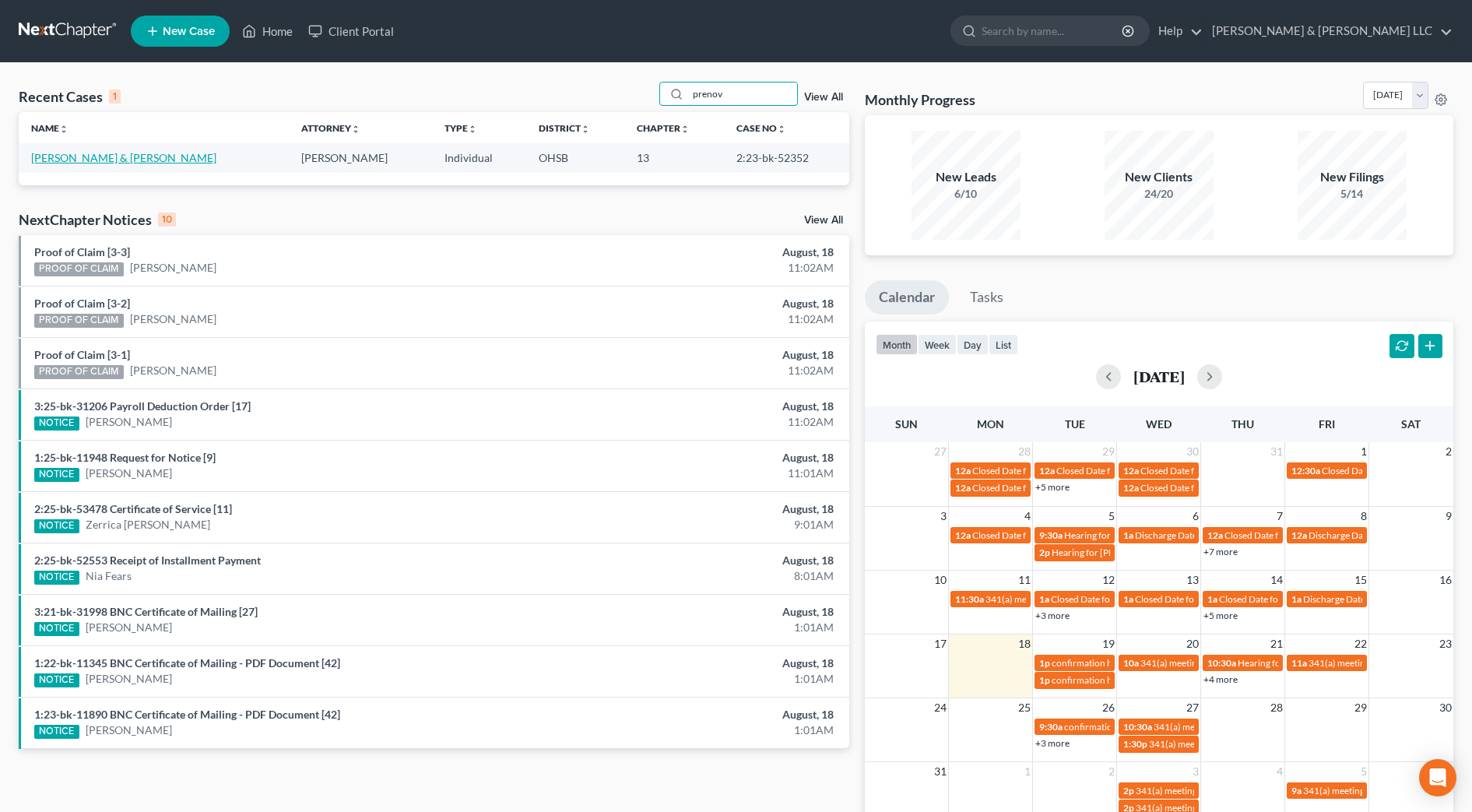
type input "prenov"
click at [139, 158] on link "[PERSON_NAME] & [PERSON_NAME]" at bounding box center [124, 157] width 185 height 13
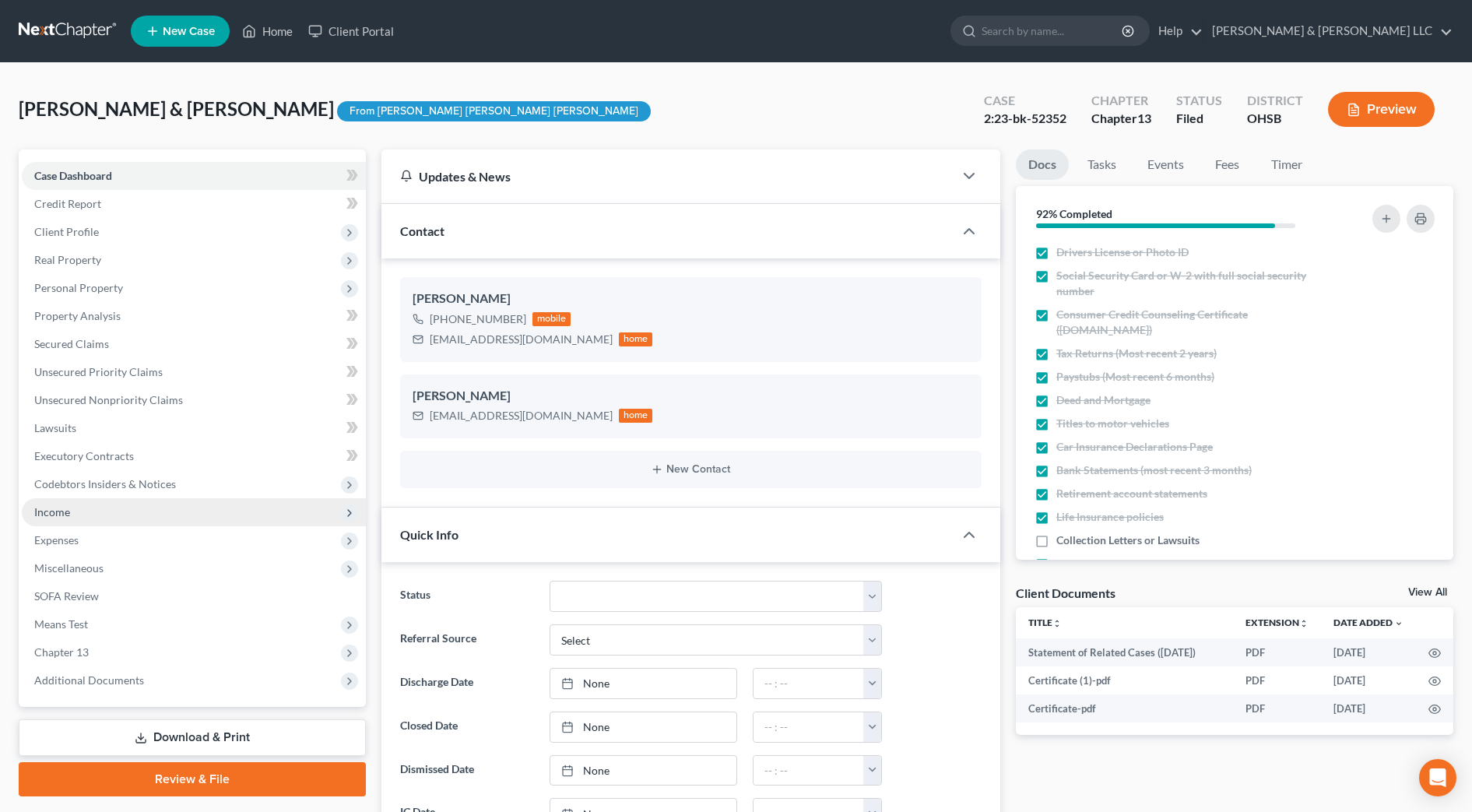
scroll to position [370, 0]
click at [151, 534] on span "Expenses" at bounding box center [194, 539] width 344 height 28
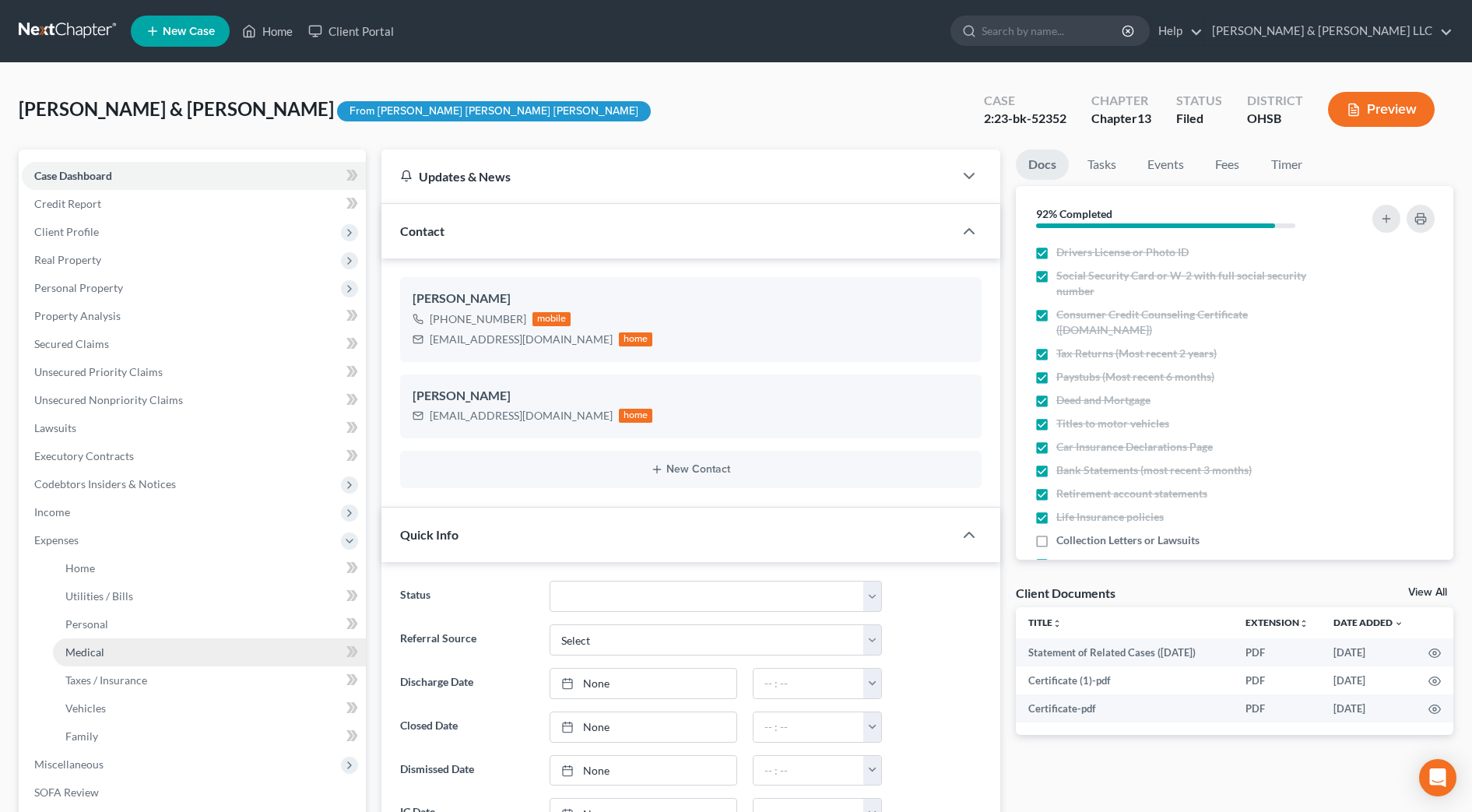
click at [101, 654] on span "Medical" at bounding box center [85, 651] width 39 height 13
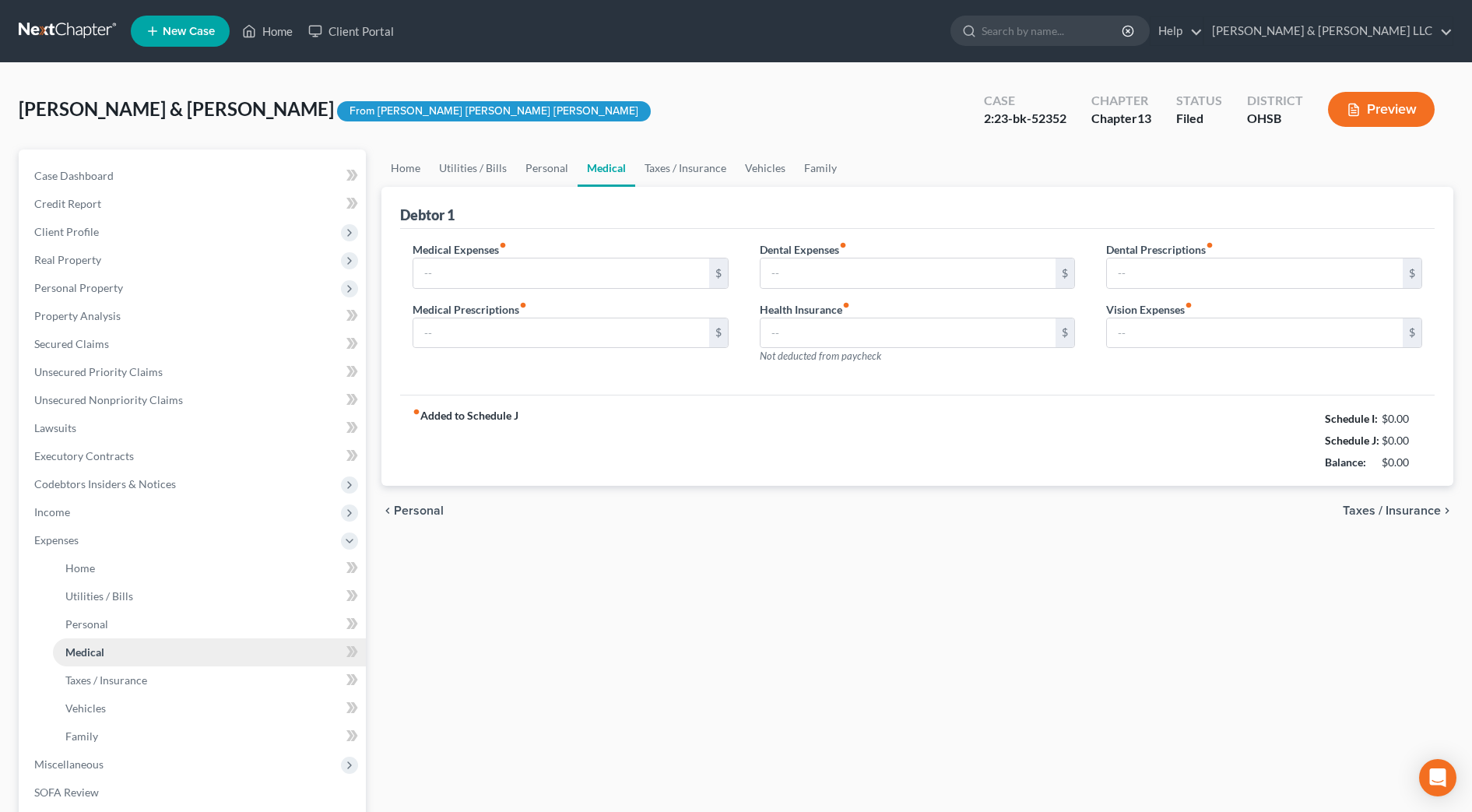
type input "250.00"
type input "100.00"
type input "0.00"
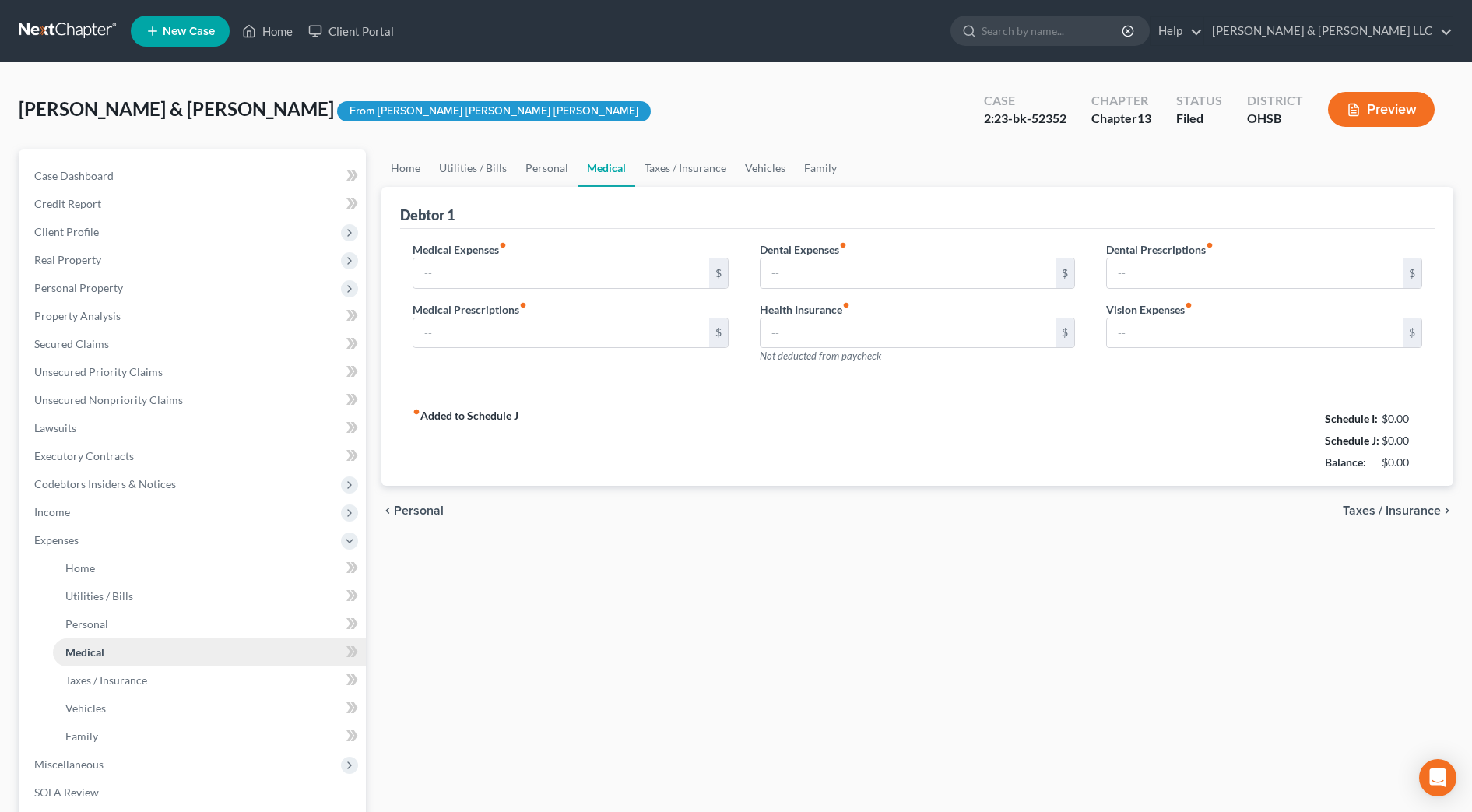
type input "0.00"
click at [113, 521] on span "Income" at bounding box center [194, 512] width 344 height 28
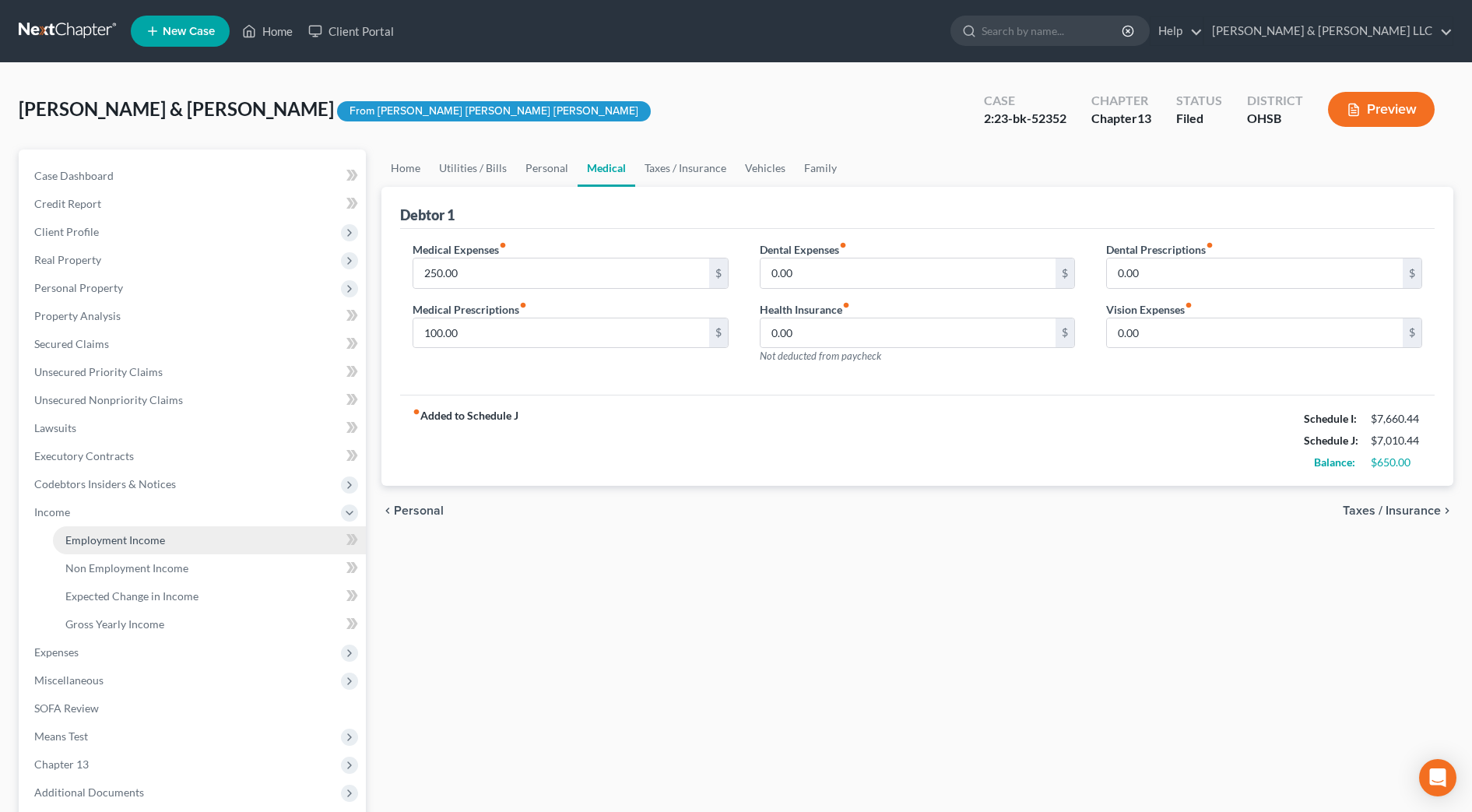
click at [116, 535] on span "Employment Income" at bounding box center [116, 539] width 100 height 13
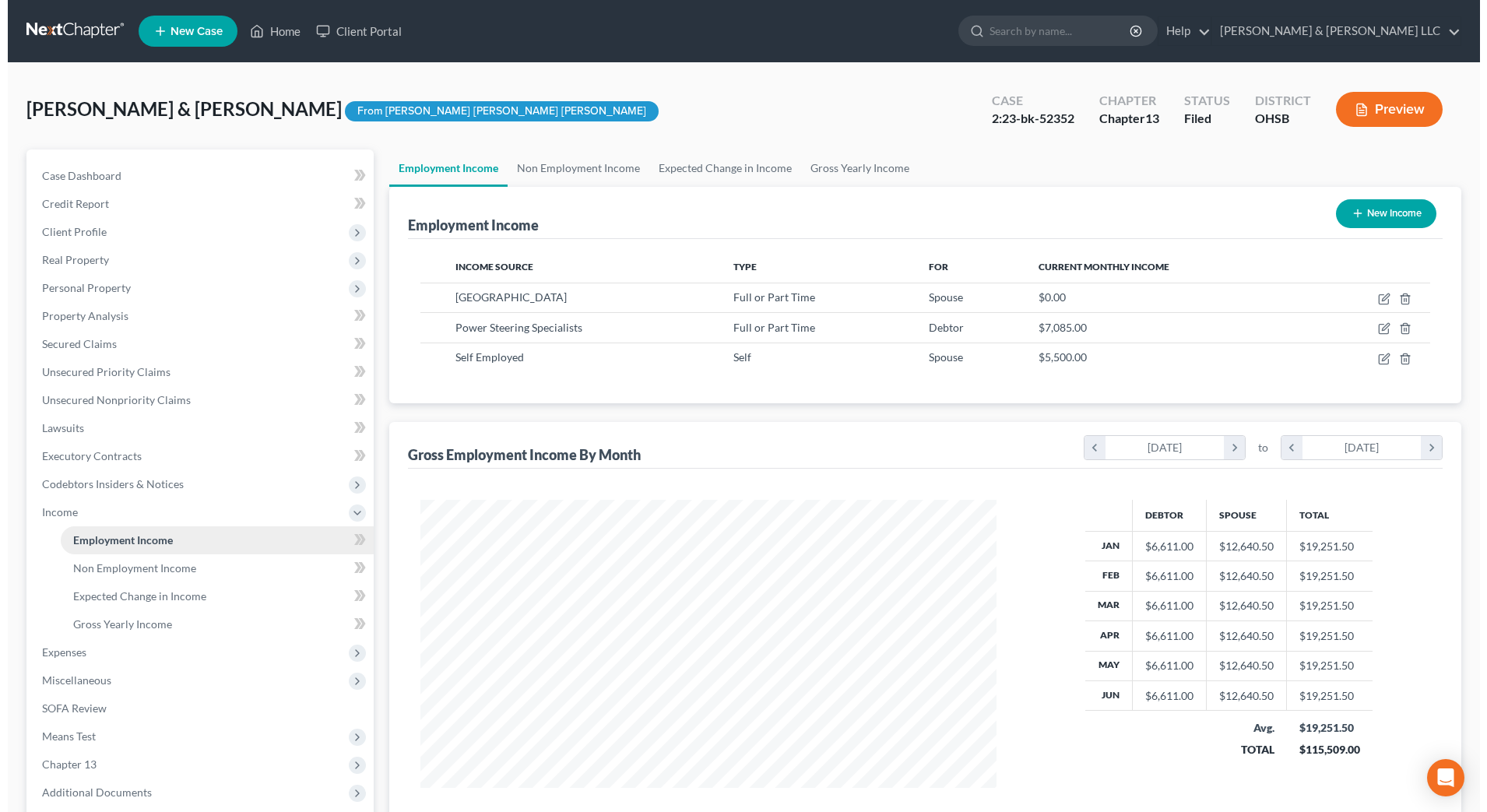
scroll to position [288, 607]
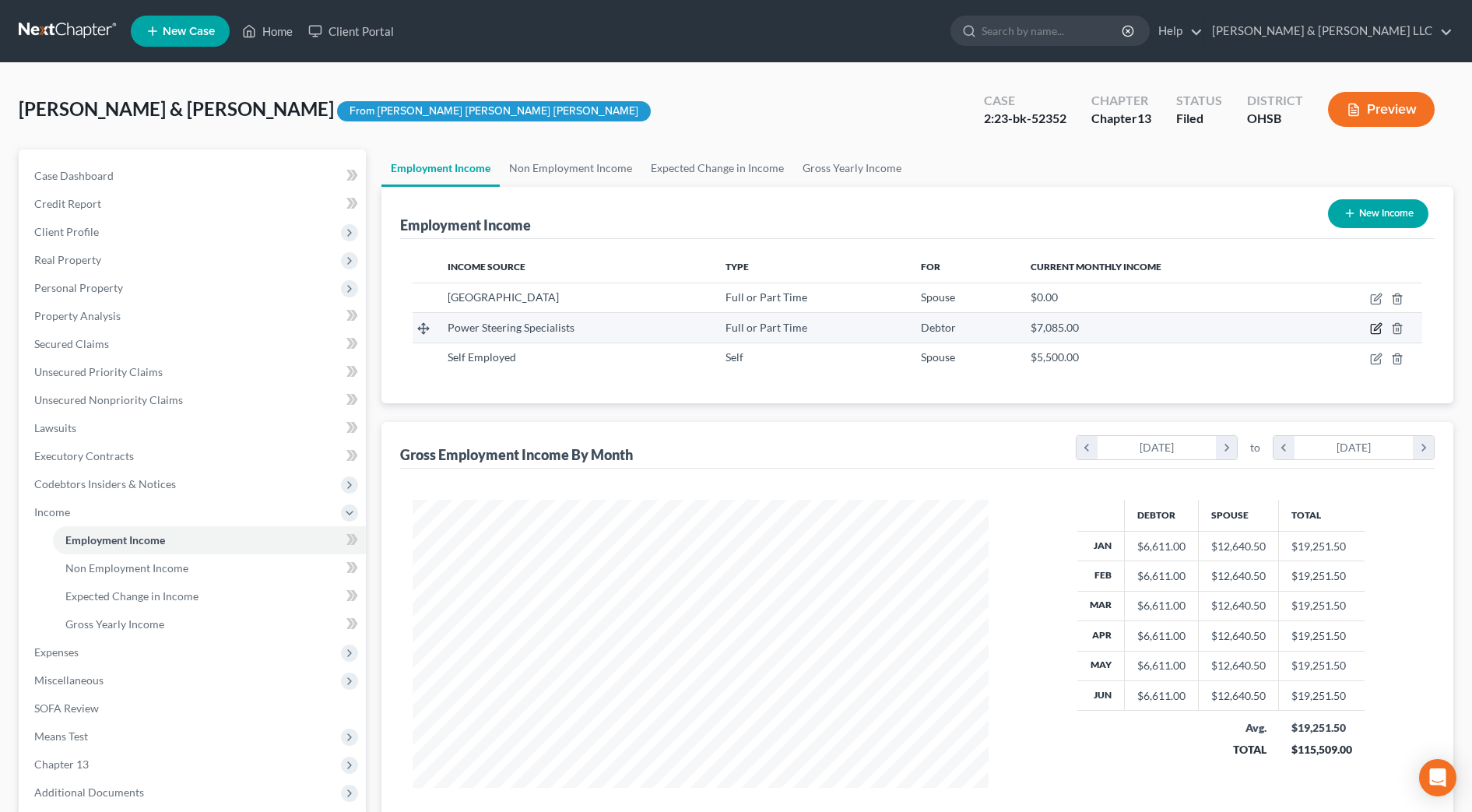
click at [1378, 327] on icon "button" at bounding box center [1375, 328] width 12 height 12
select select "0"
select select "36"
select select "3"
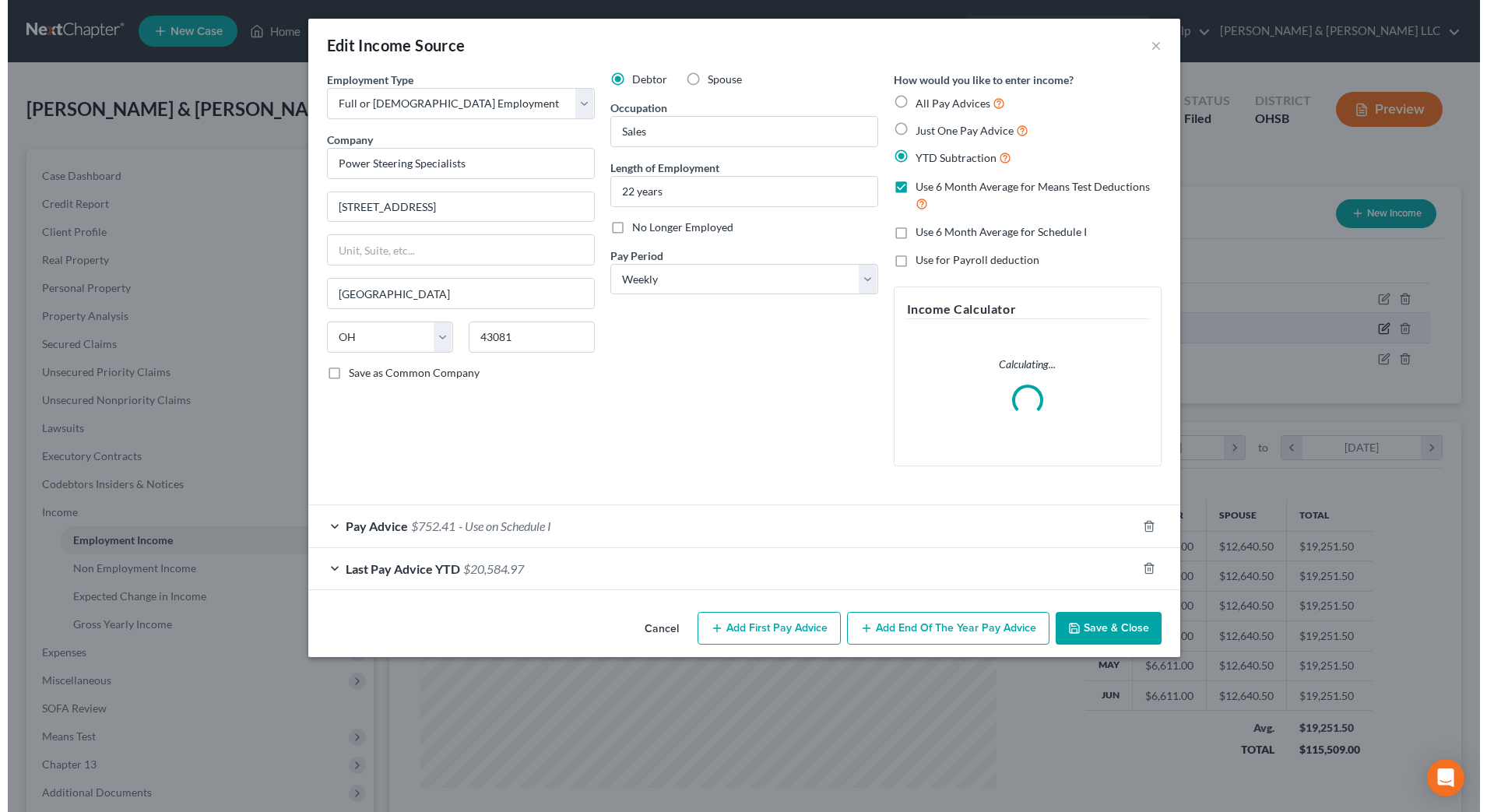
scroll to position [291, 615]
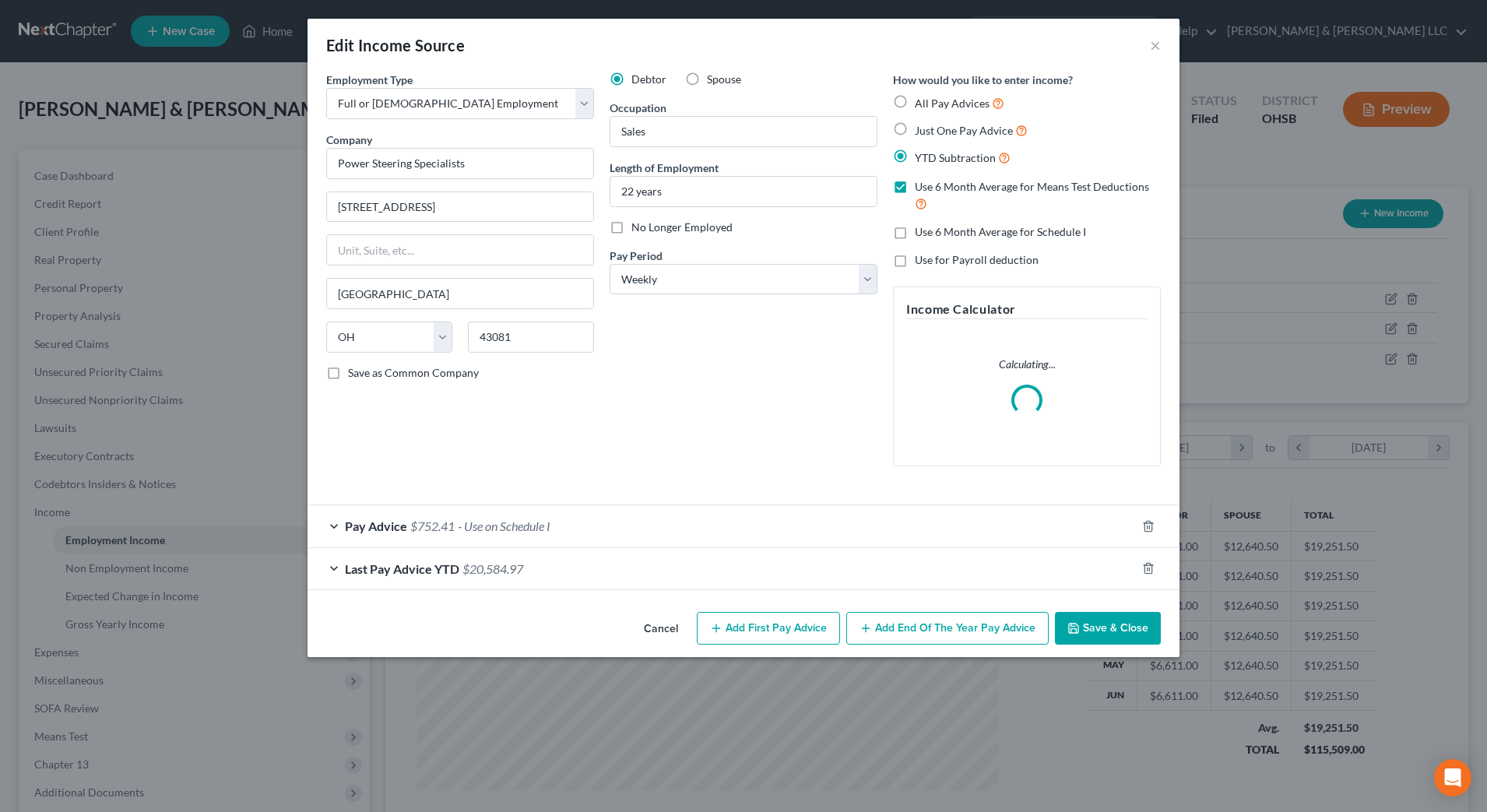
click at [600, 530] on div "Pay Advice $752.41 - Use on Schedule I" at bounding box center [722, 526] width 828 height 42
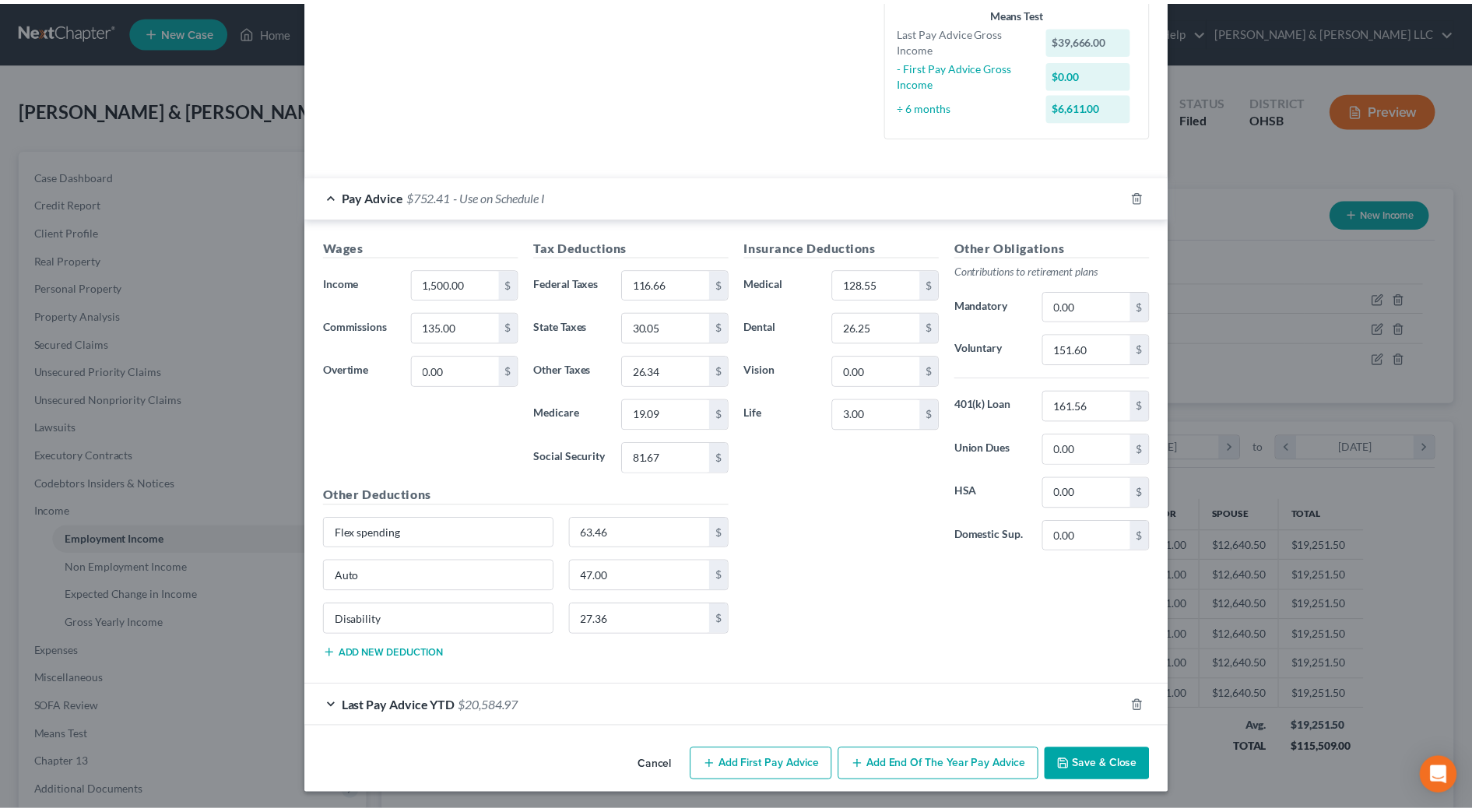
scroll to position [416, 0]
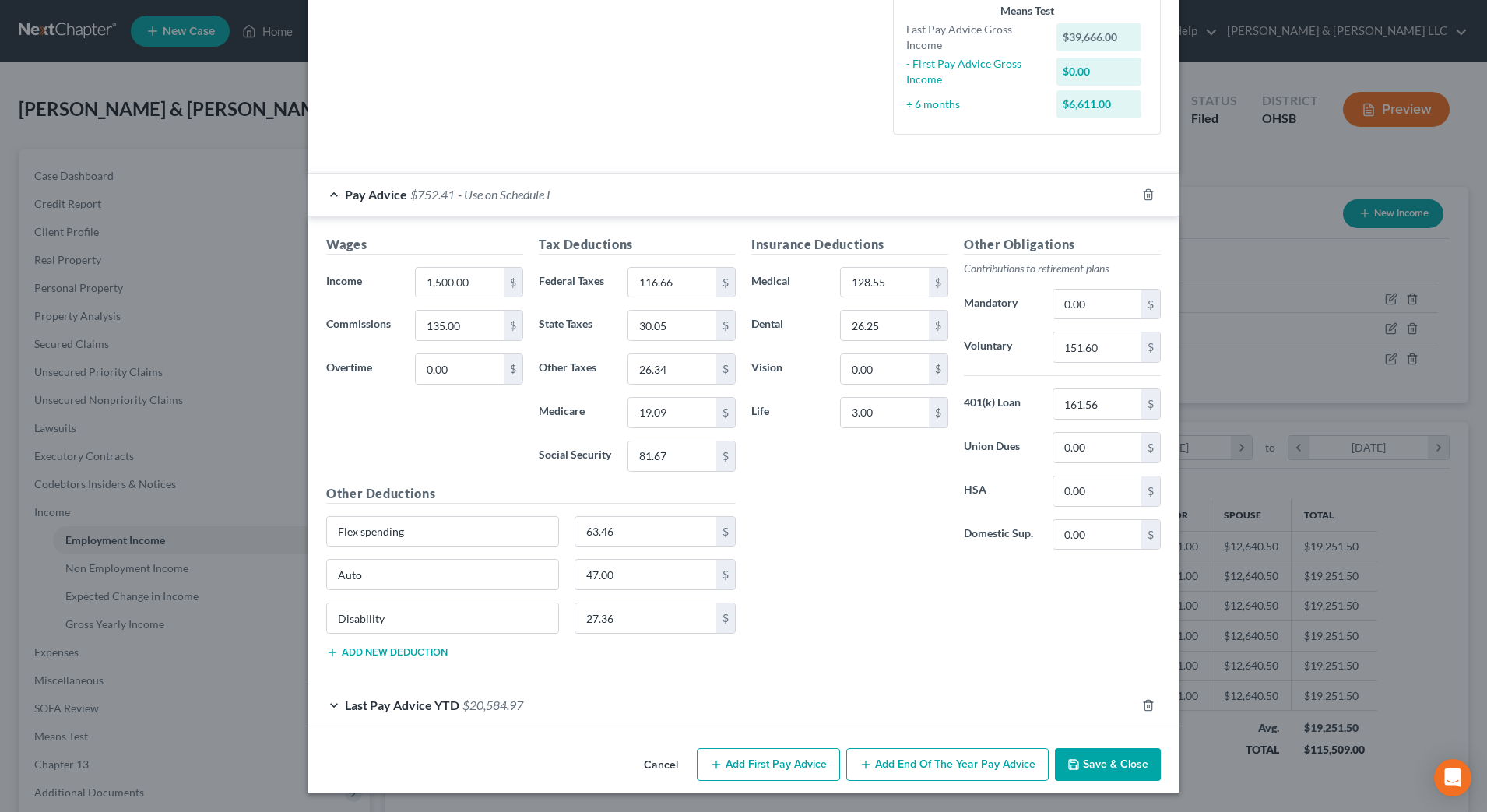
drag, startPoint x: 665, startPoint y: 760, endPoint x: 741, endPoint y: 670, distance: 117.8
click at [668, 758] on button "Cancel" at bounding box center [661, 765] width 59 height 31
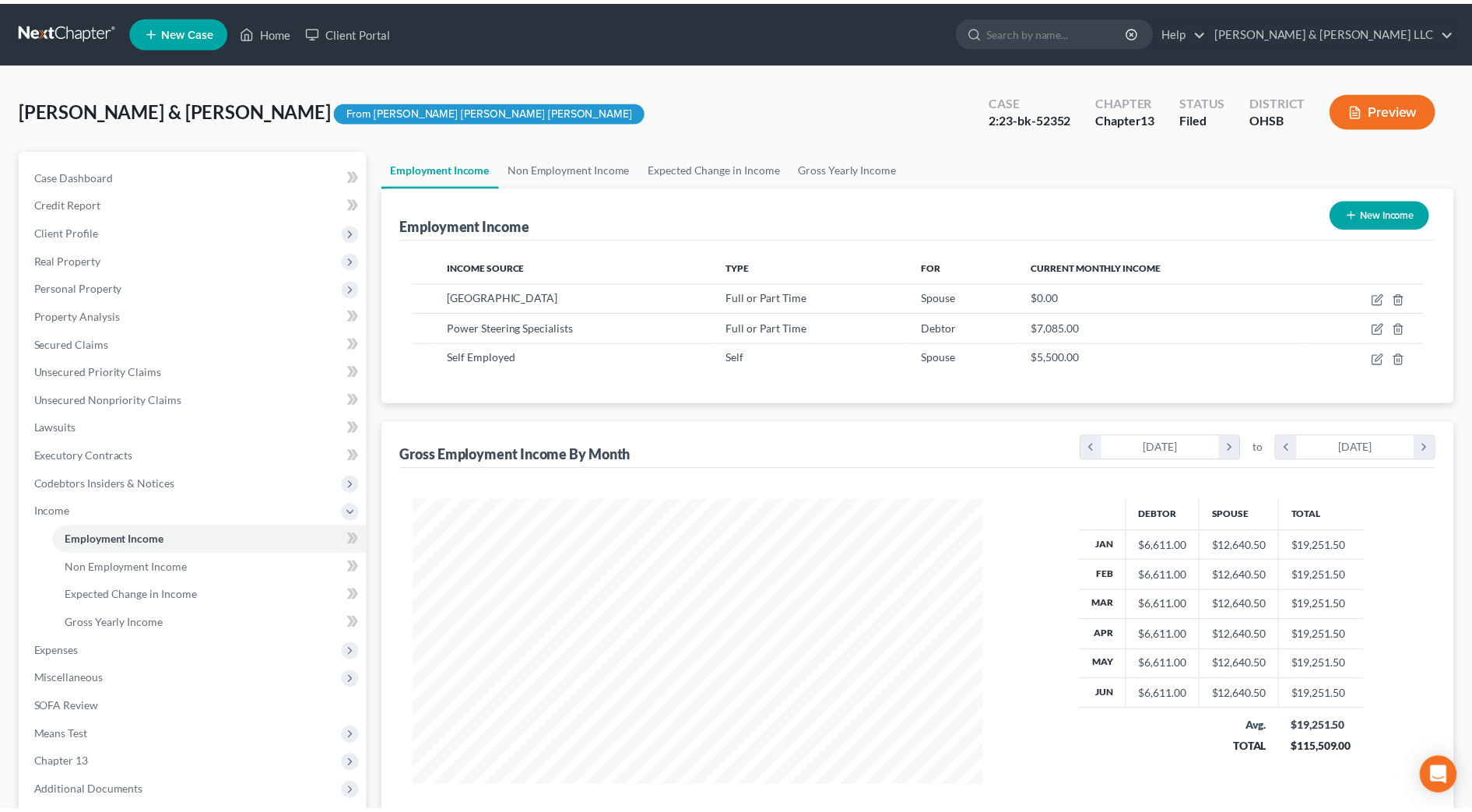
scroll to position [777799, 777704]
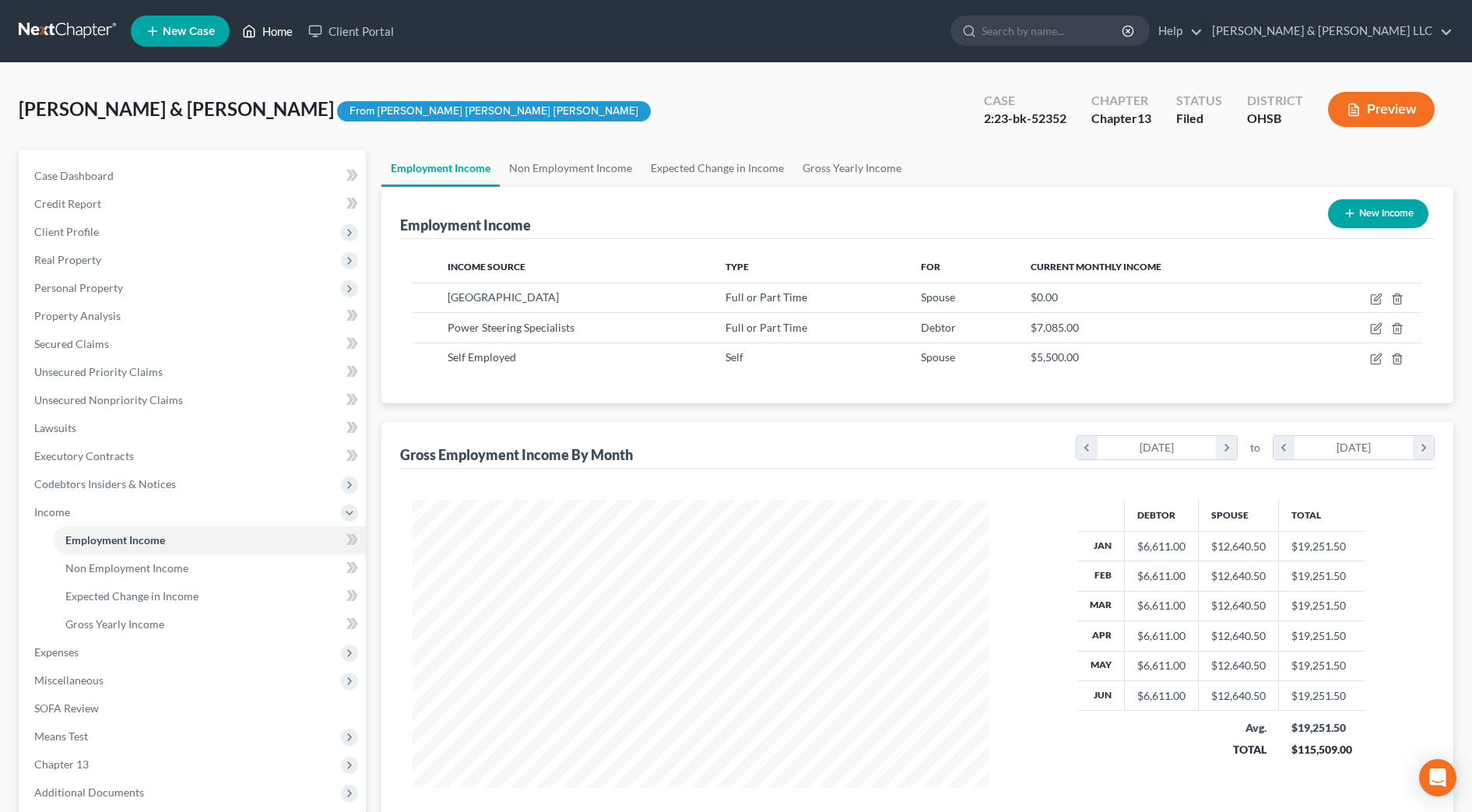
click at [273, 42] on link "Home" at bounding box center [268, 31] width 67 height 28
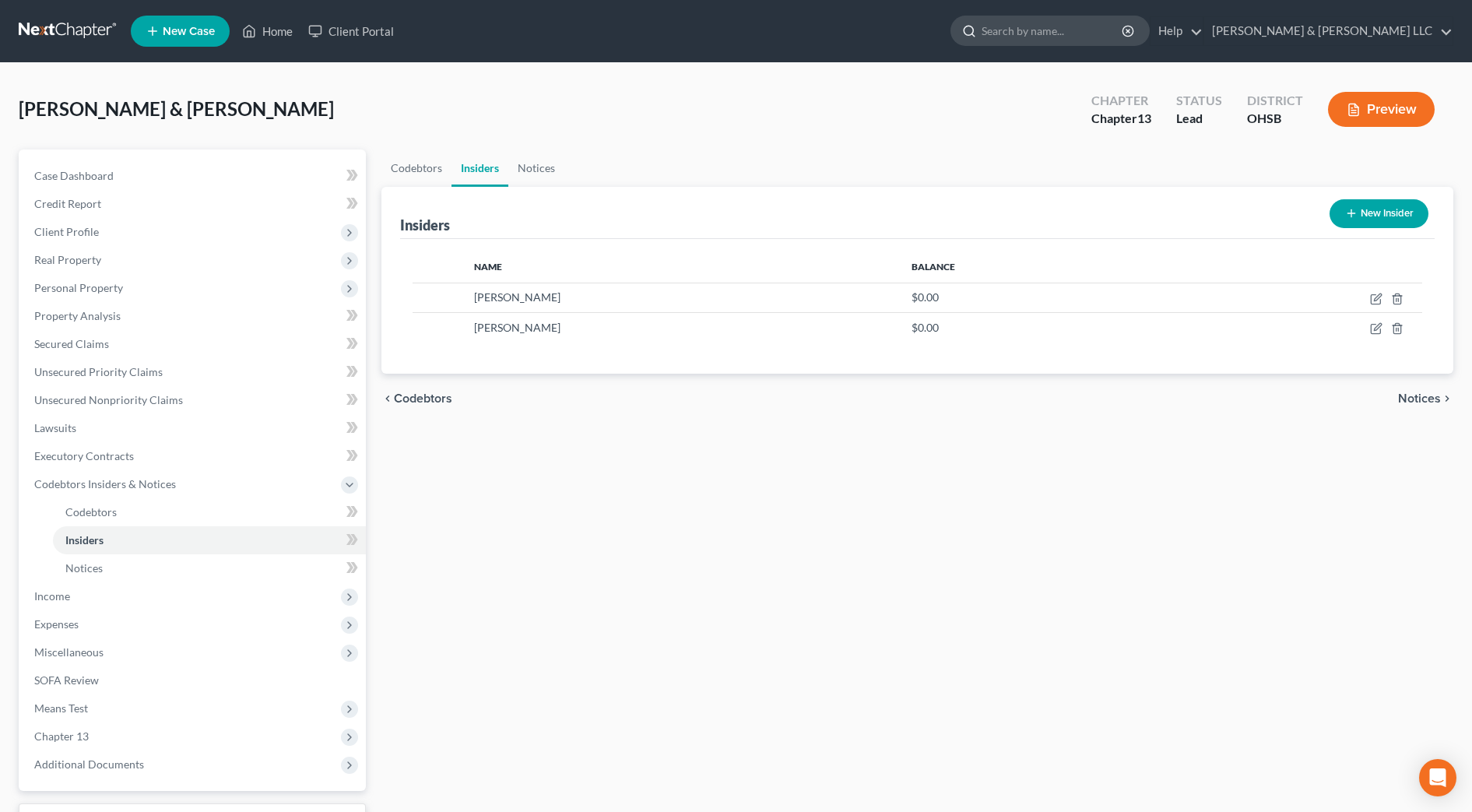
click at [1104, 23] on input "search" at bounding box center [1052, 30] width 142 height 29
type input "erkins"
